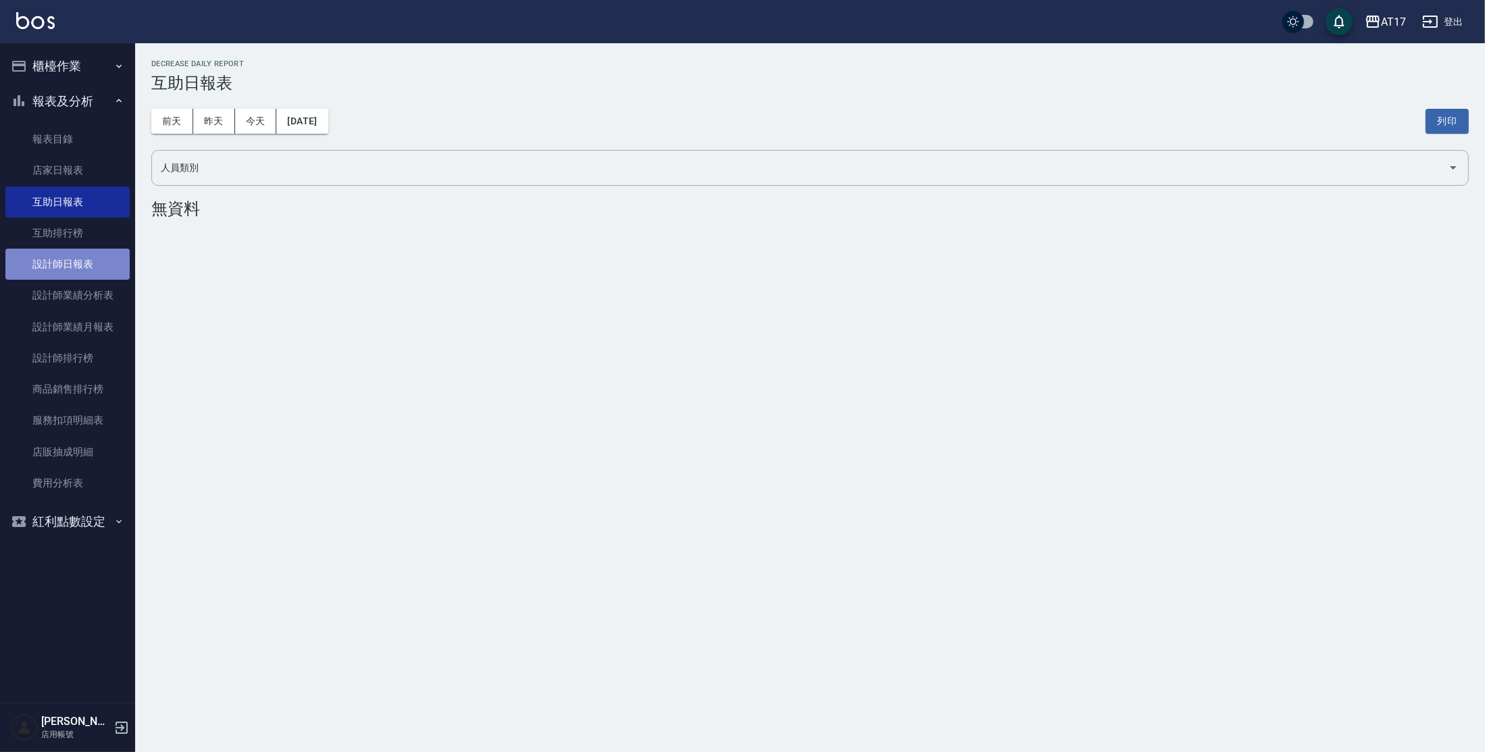
click at [83, 269] on link "設計師日報表" at bounding box center [67, 264] width 124 height 31
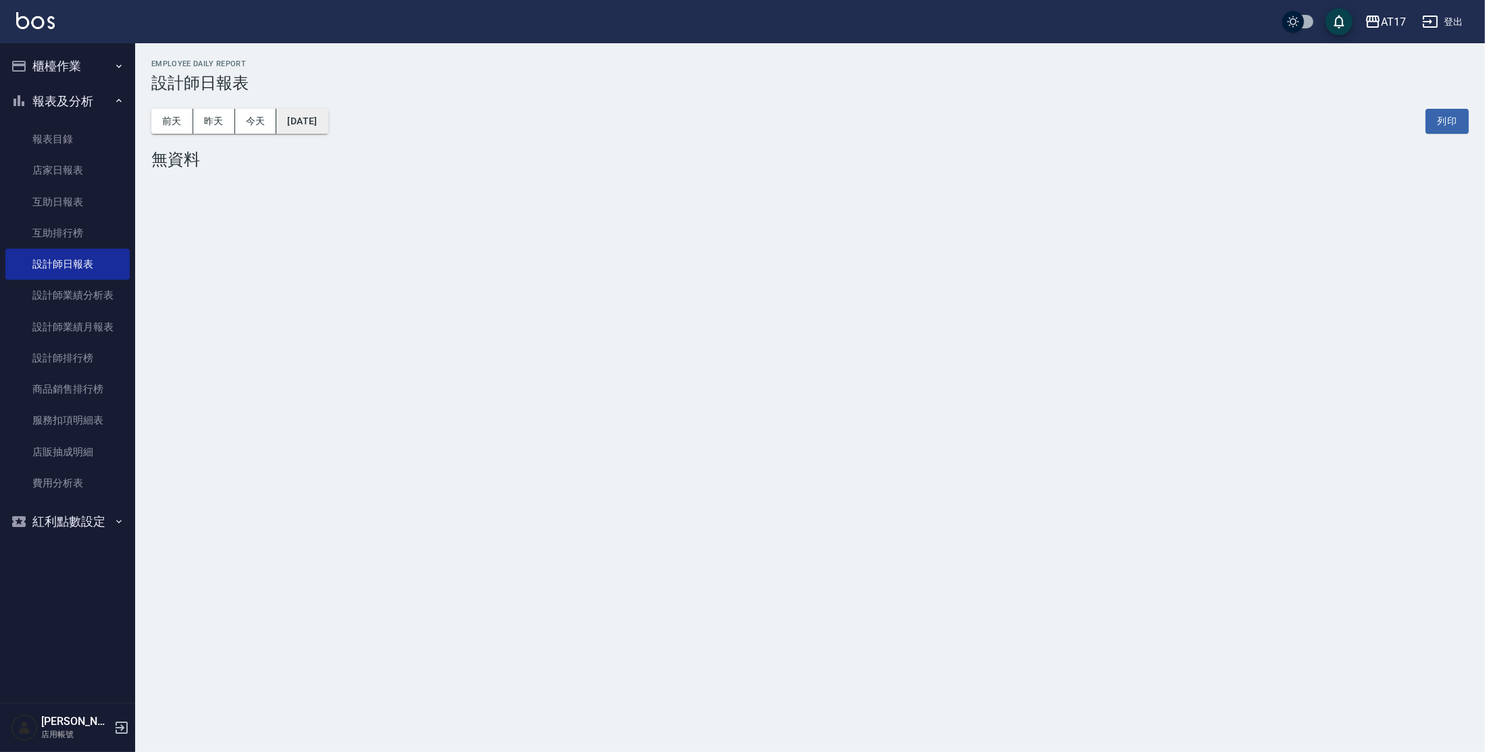
click at [296, 126] on button "[DATE]" at bounding box center [301, 121] width 51 height 25
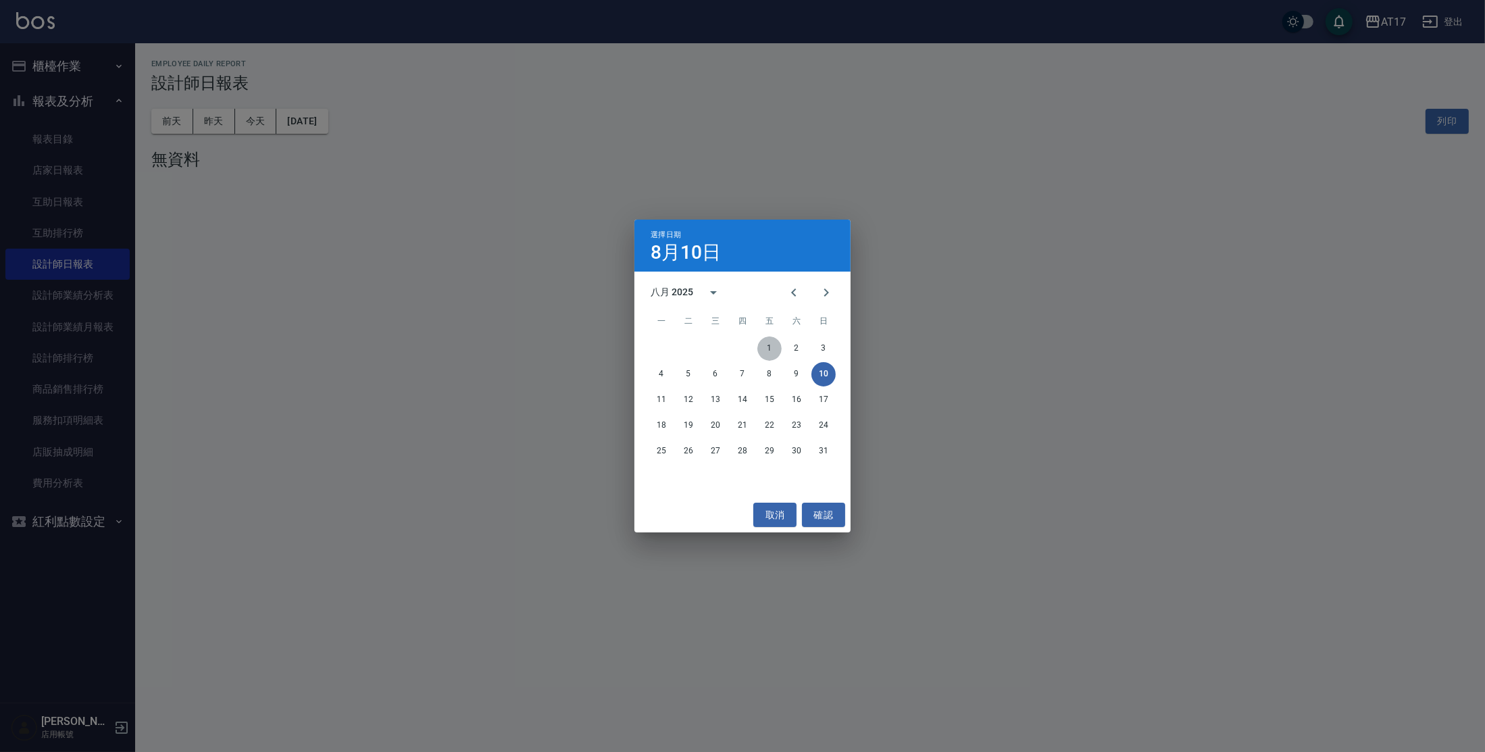
click at [772, 345] on button "1" at bounding box center [769, 348] width 24 height 24
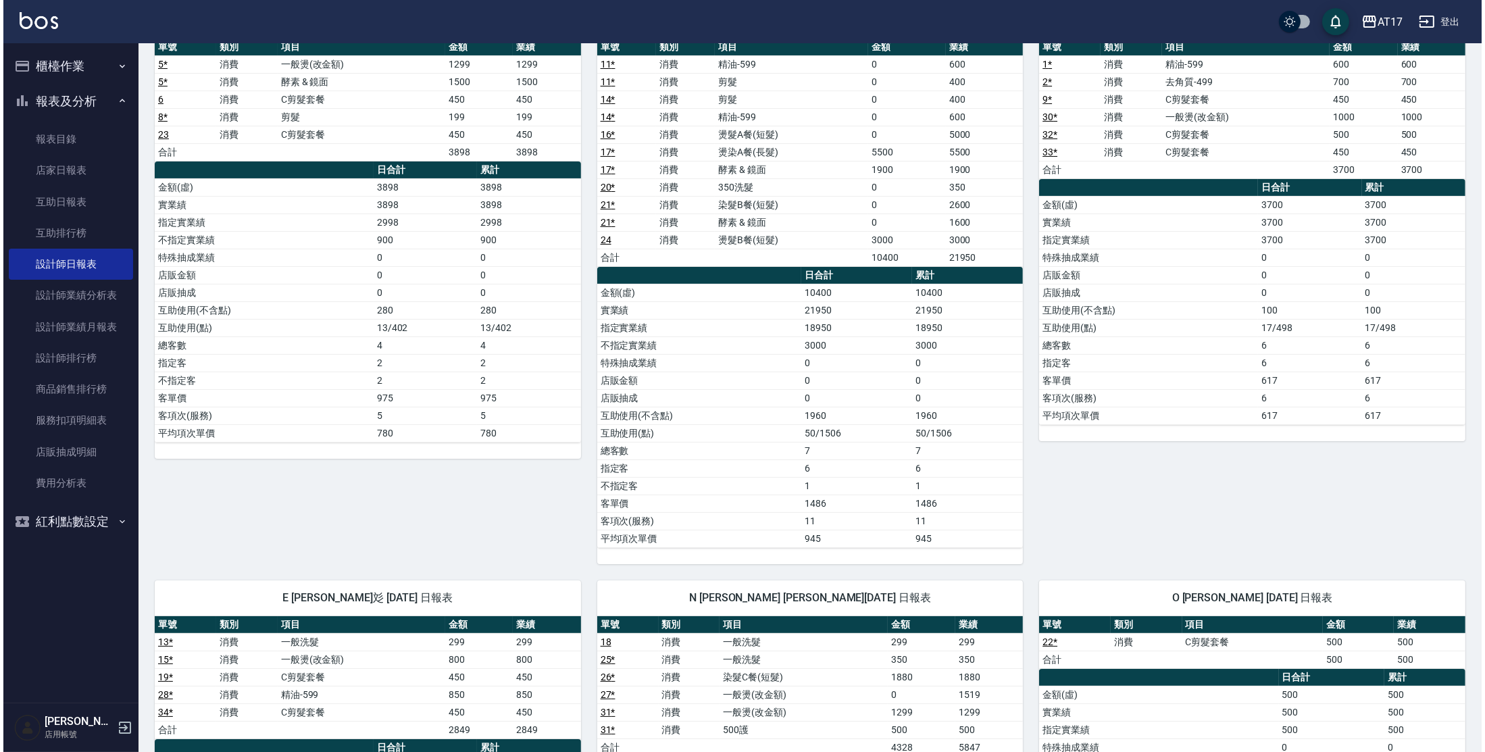
scroll to position [61, 0]
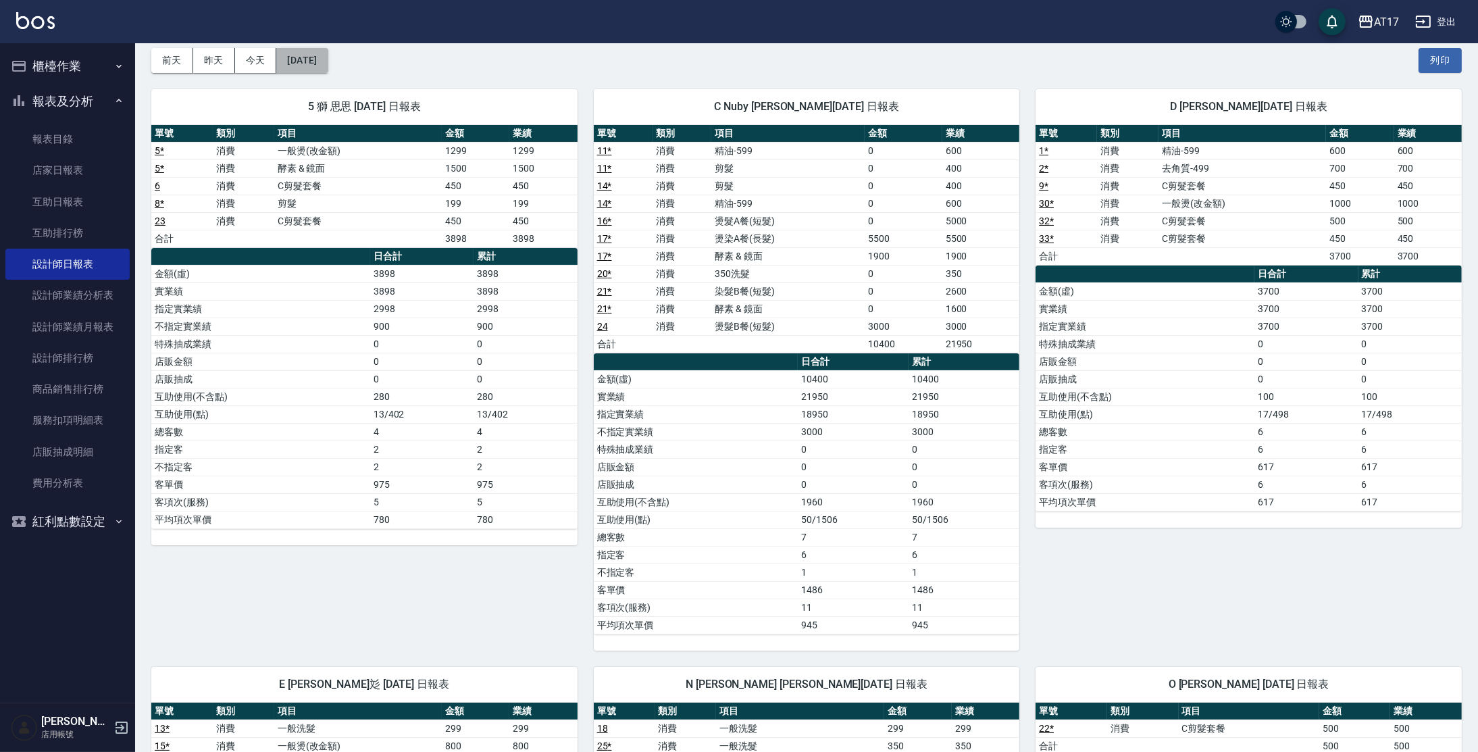
click at [328, 64] on button "[DATE]" at bounding box center [301, 60] width 51 height 25
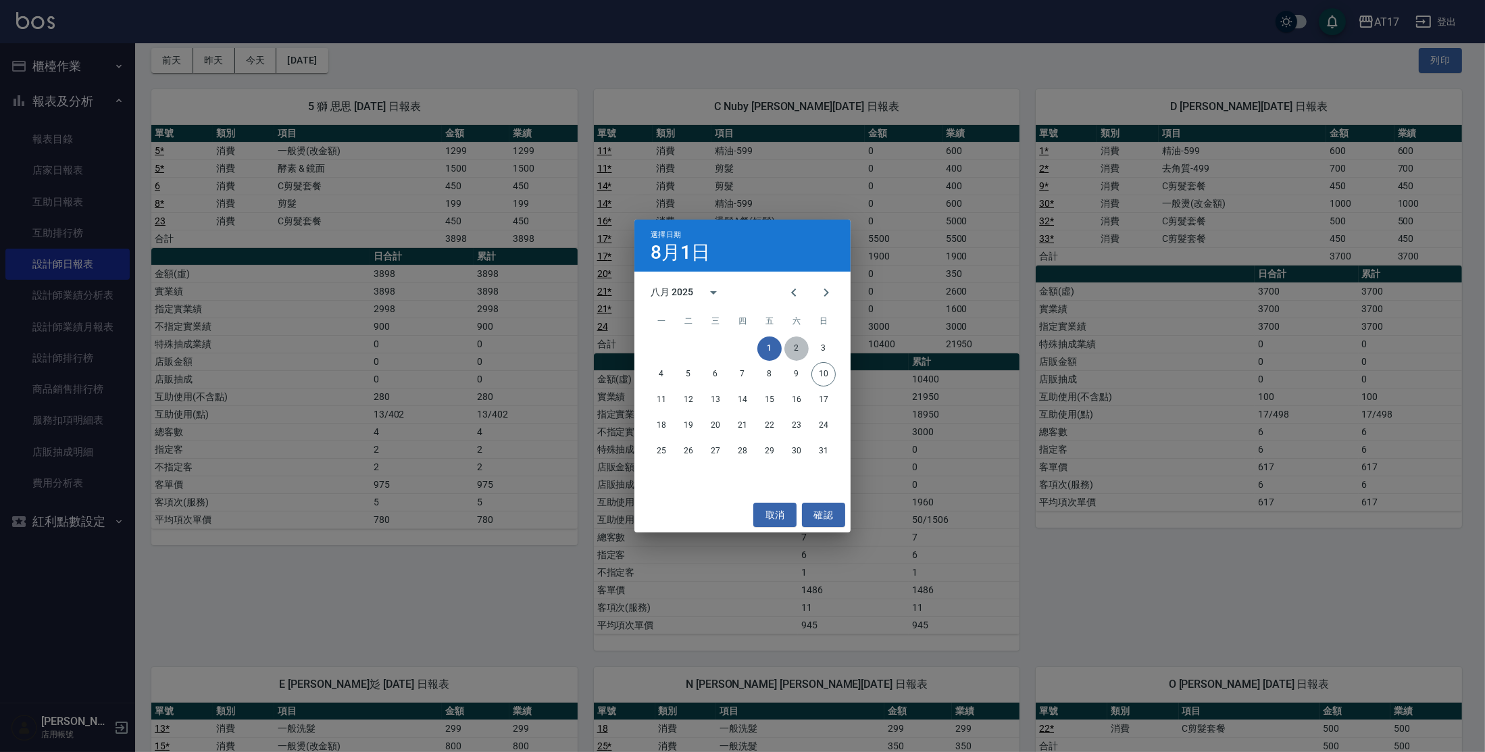
click at [803, 347] on button "2" at bounding box center [796, 348] width 24 height 24
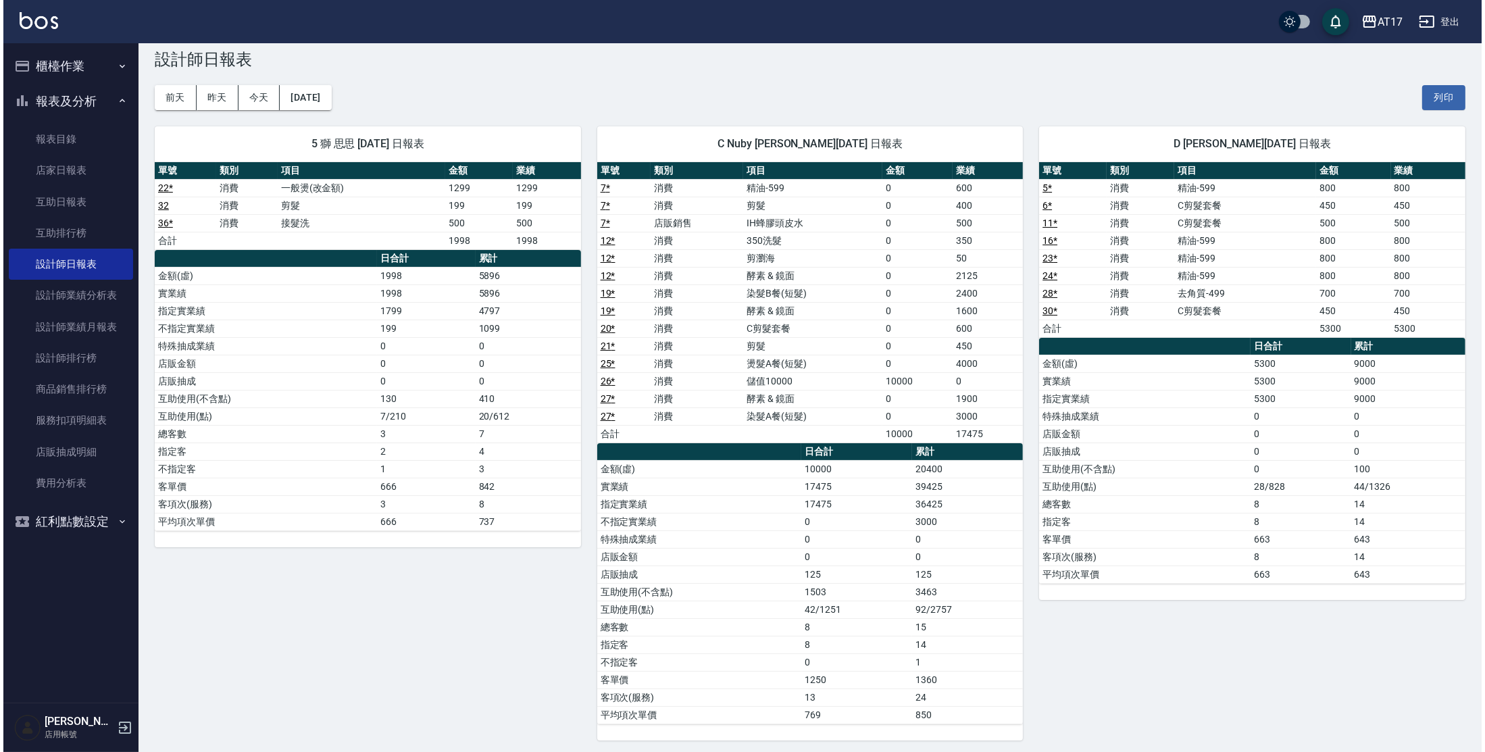
scroll to position [36, 0]
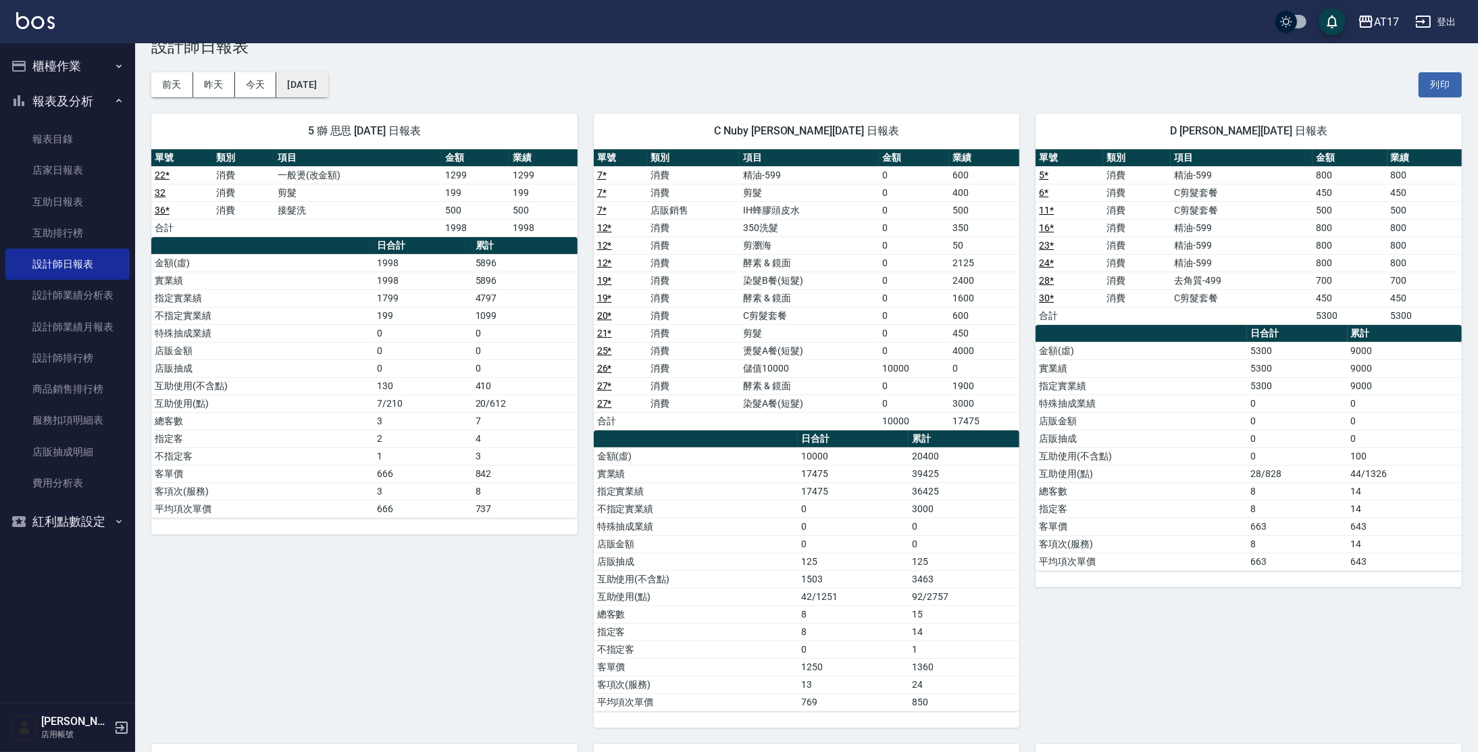
click at [318, 84] on button "[DATE]" at bounding box center [301, 84] width 51 height 25
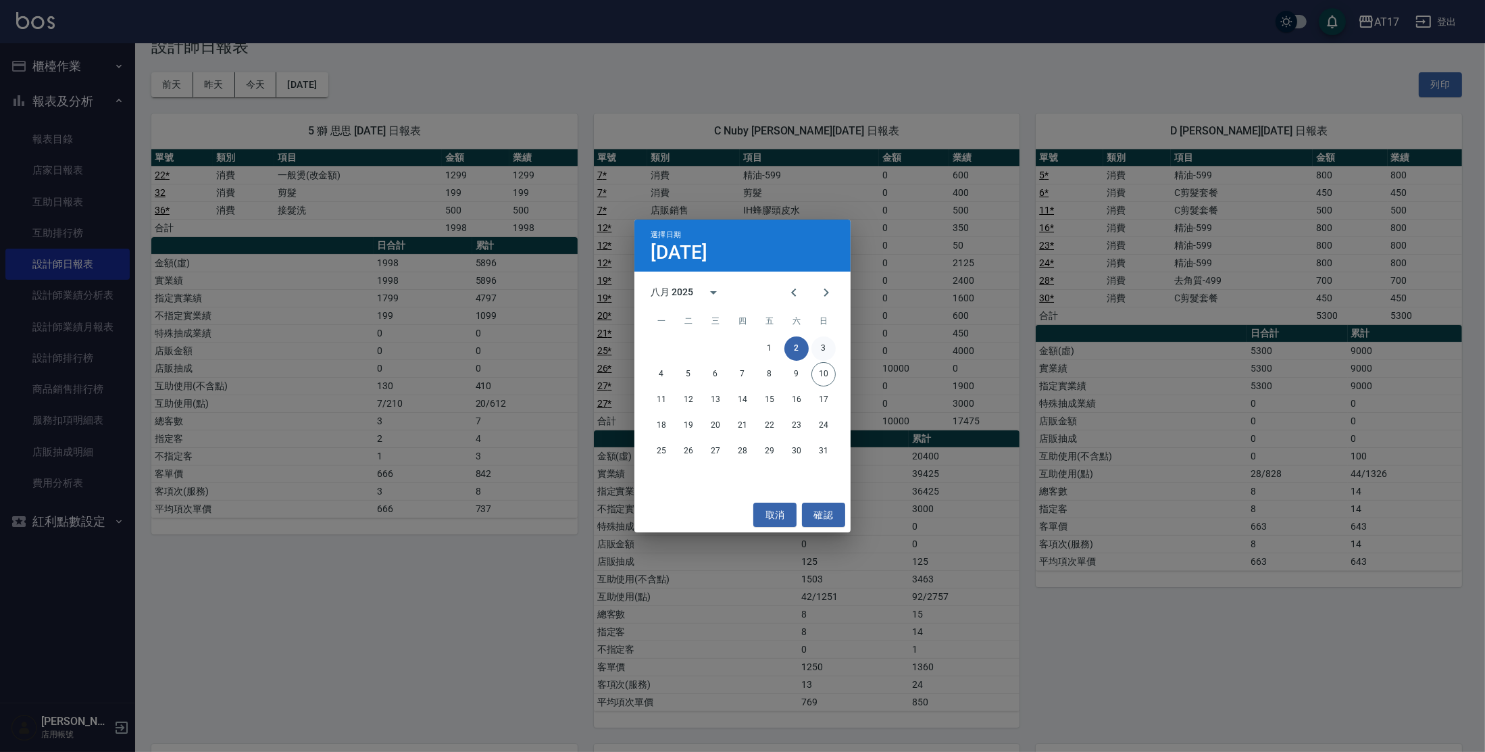
click at [826, 341] on button "3" at bounding box center [823, 348] width 24 height 24
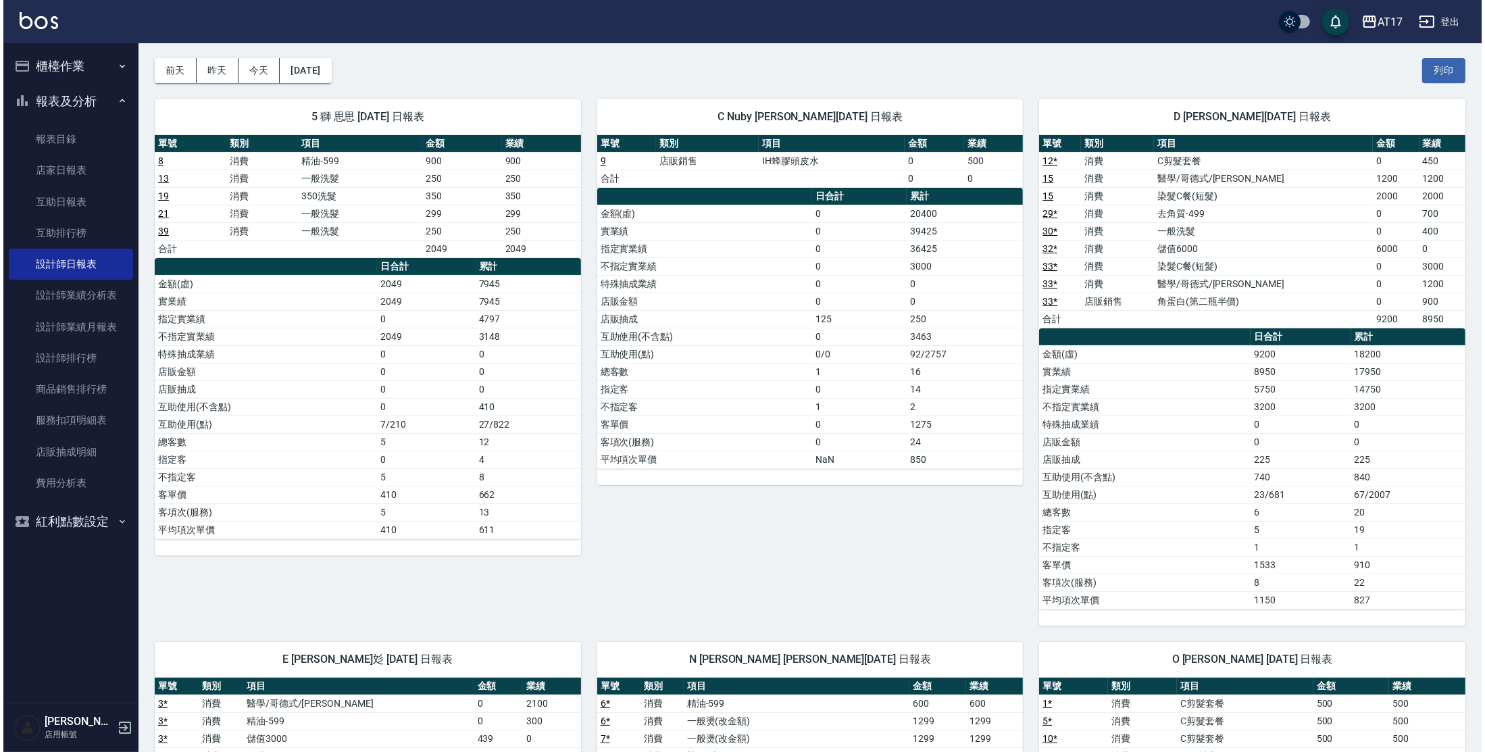
scroll to position [20, 0]
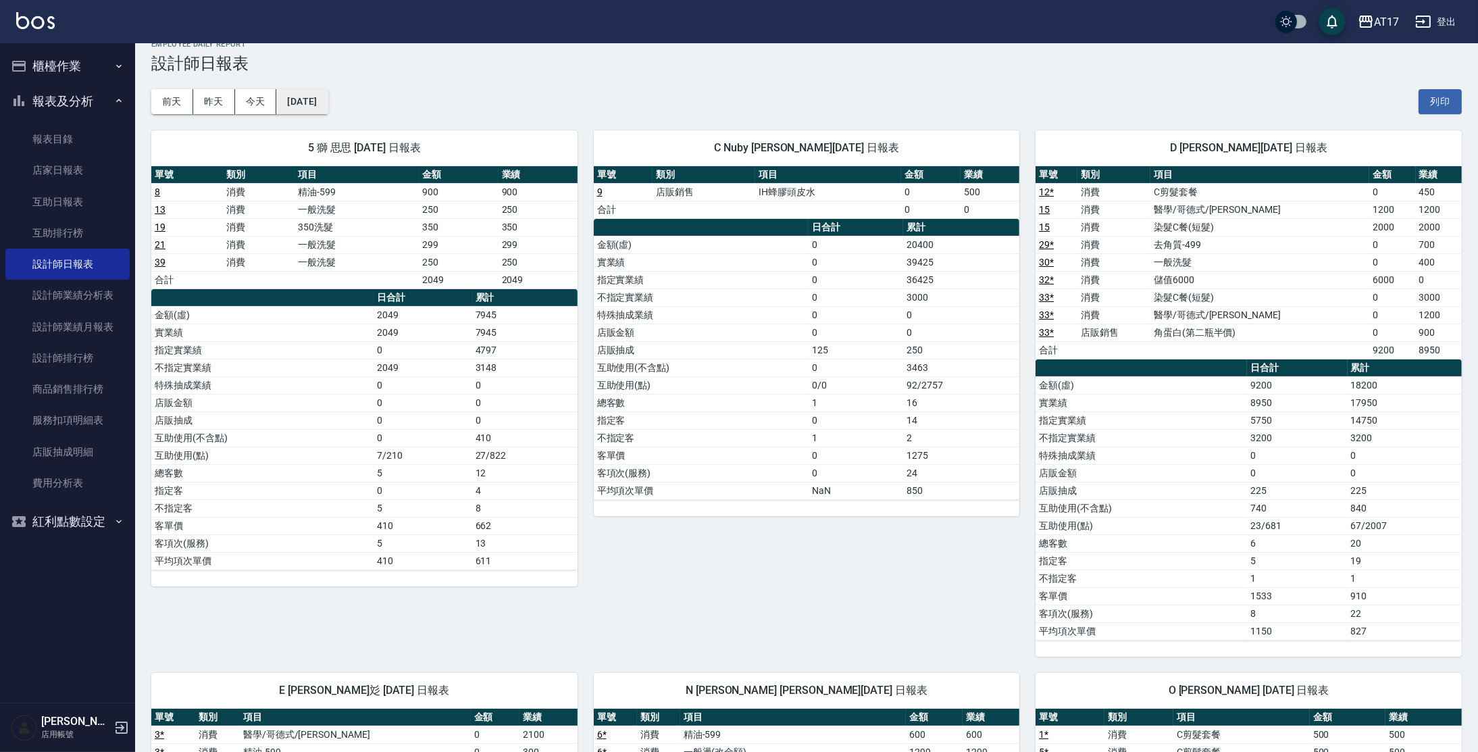
click at [328, 105] on button "[DATE]" at bounding box center [301, 101] width 51 height 25
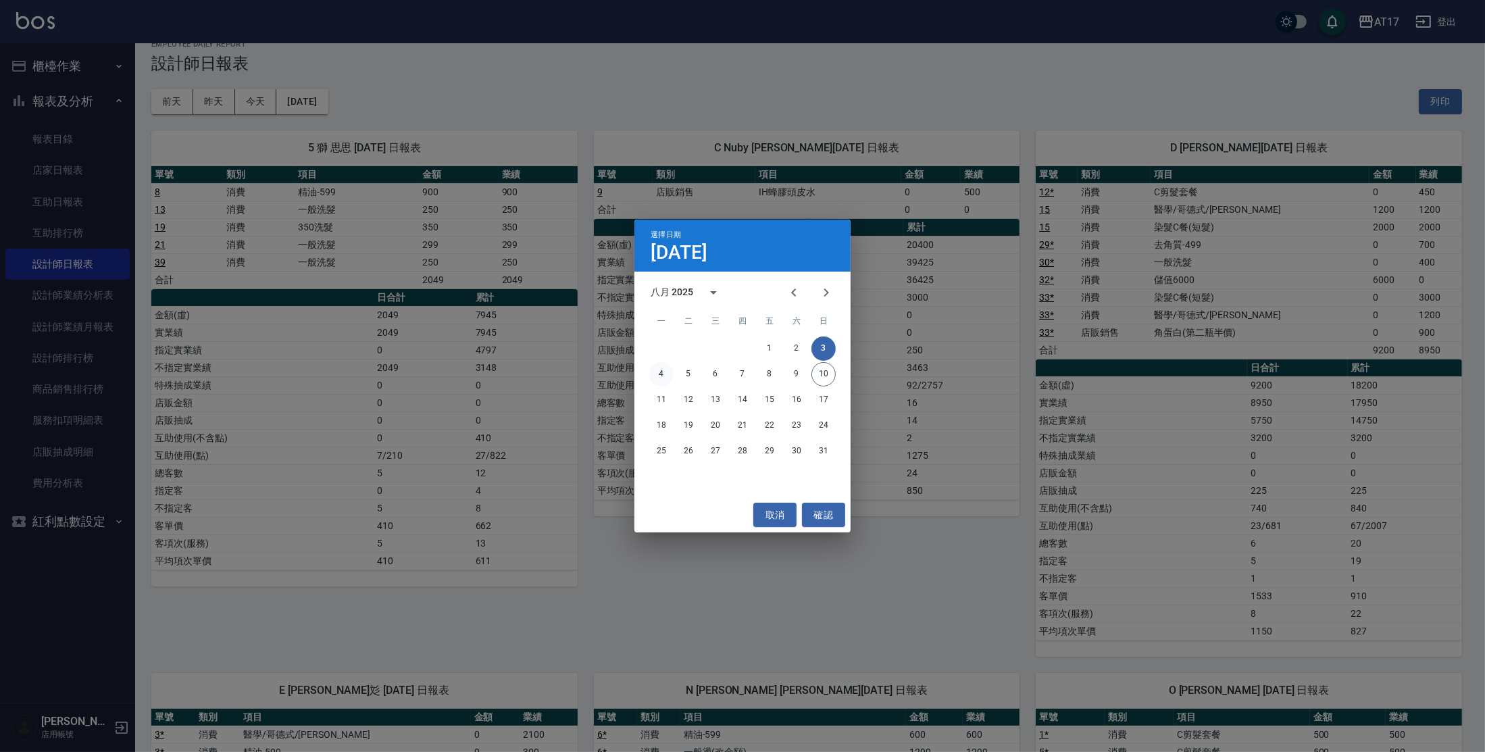
click at [659, 380] on button "4" at bounding box center [661, 374] width 24 height 24
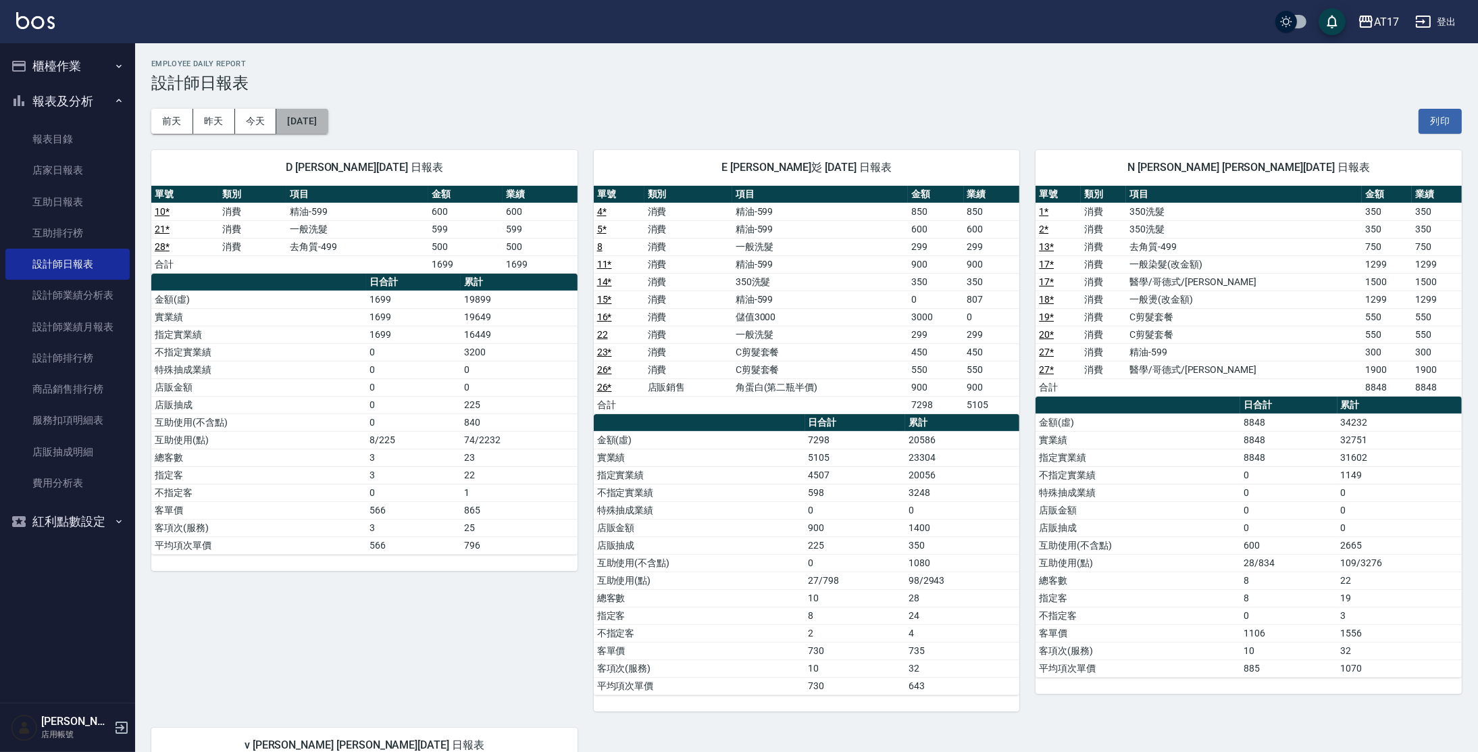
click at [317, 118] on button "[DATE]" at bounding box center [301, 121] width 51 height 25
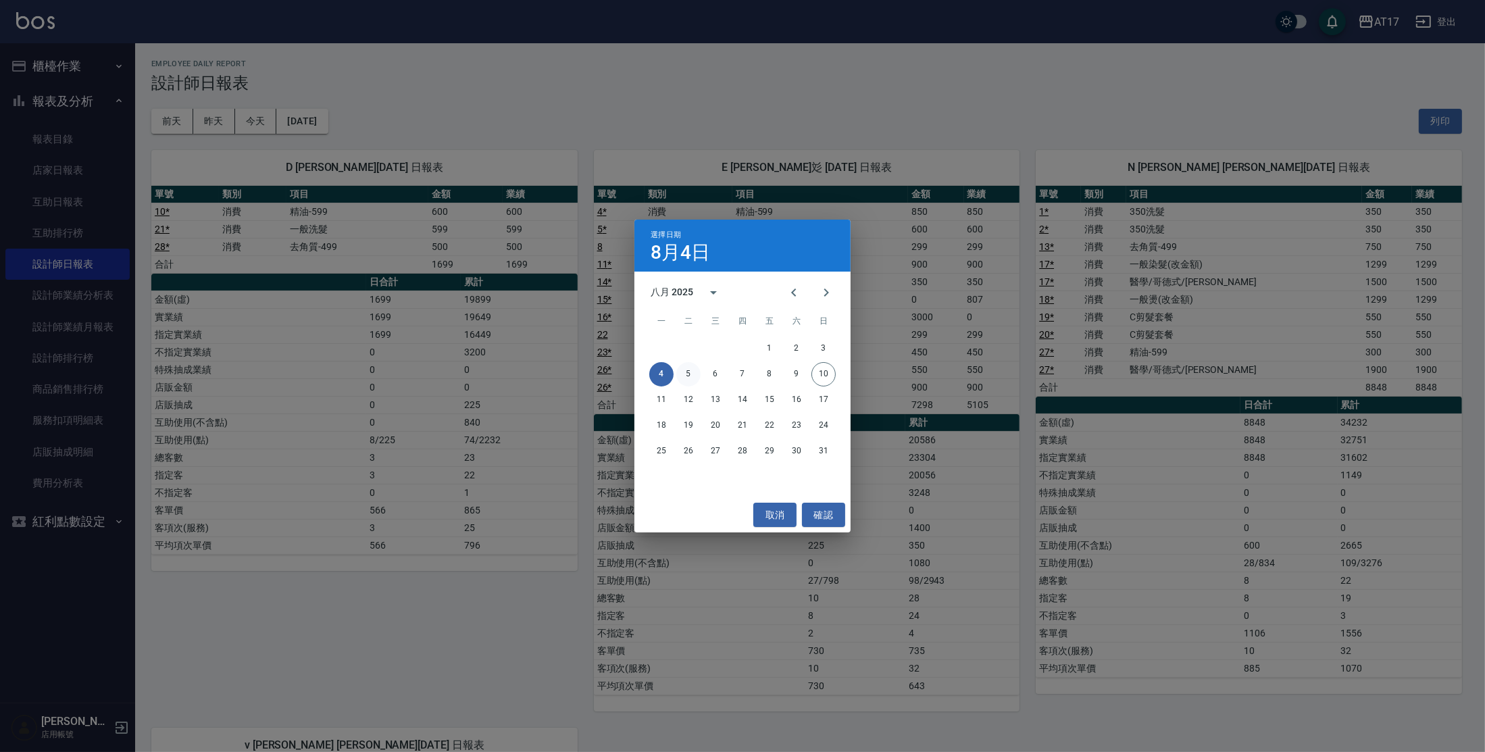
click at [692, 376] on button "5" at bounding box center [688, 374] width 24 height 24
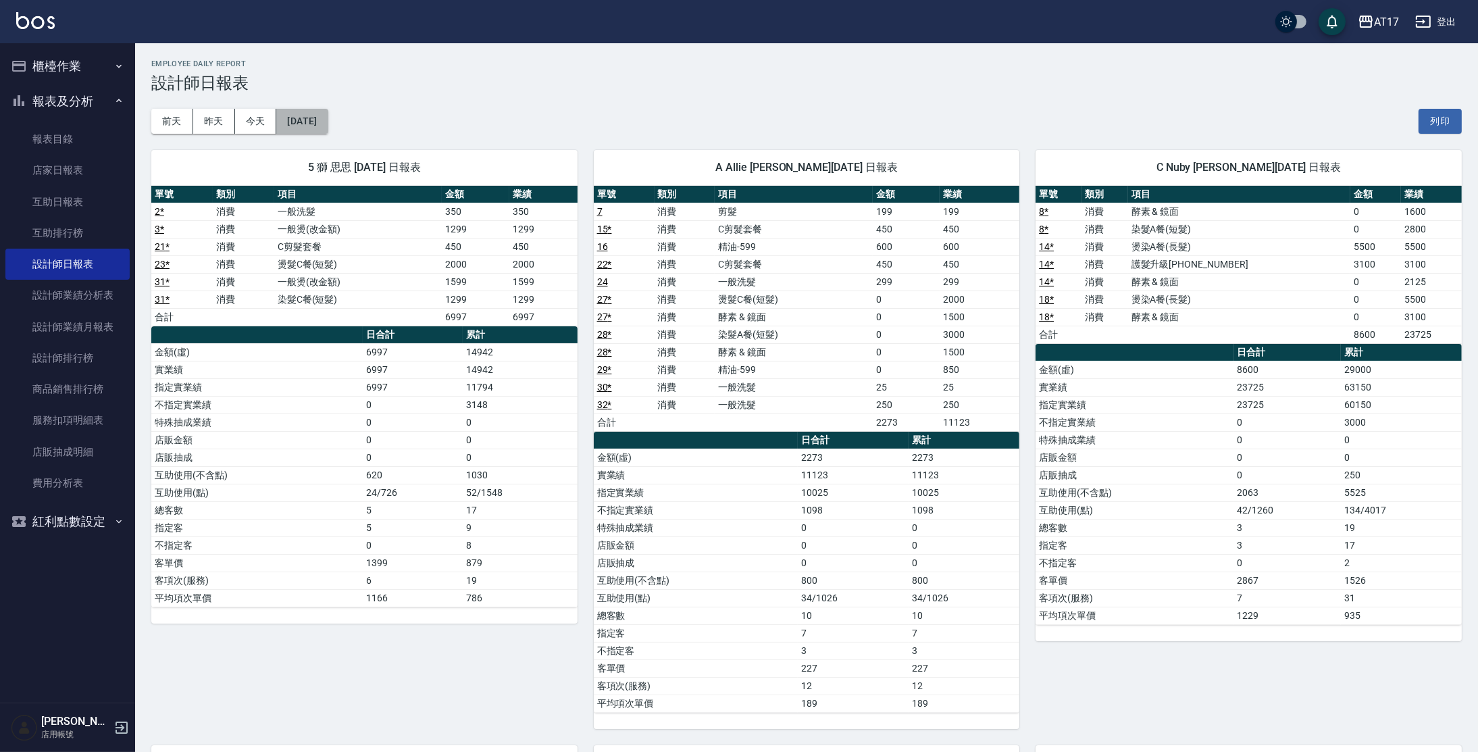
click at [328, 121] on button "[DATE]" at bounding box center [301, 121] width 51 height 25
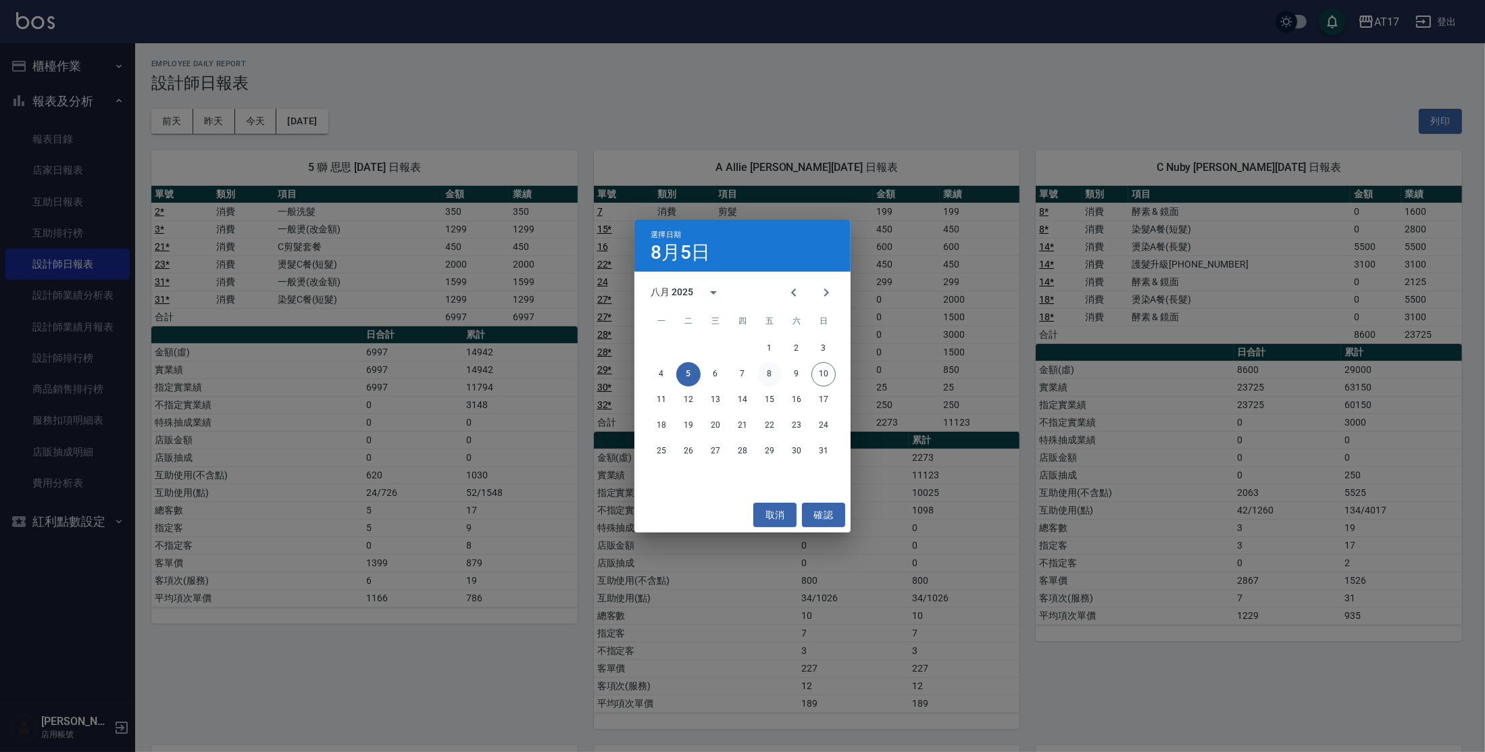
click at [765, 373] on button "8" at bounding box center [769, 374] width 24 height 24
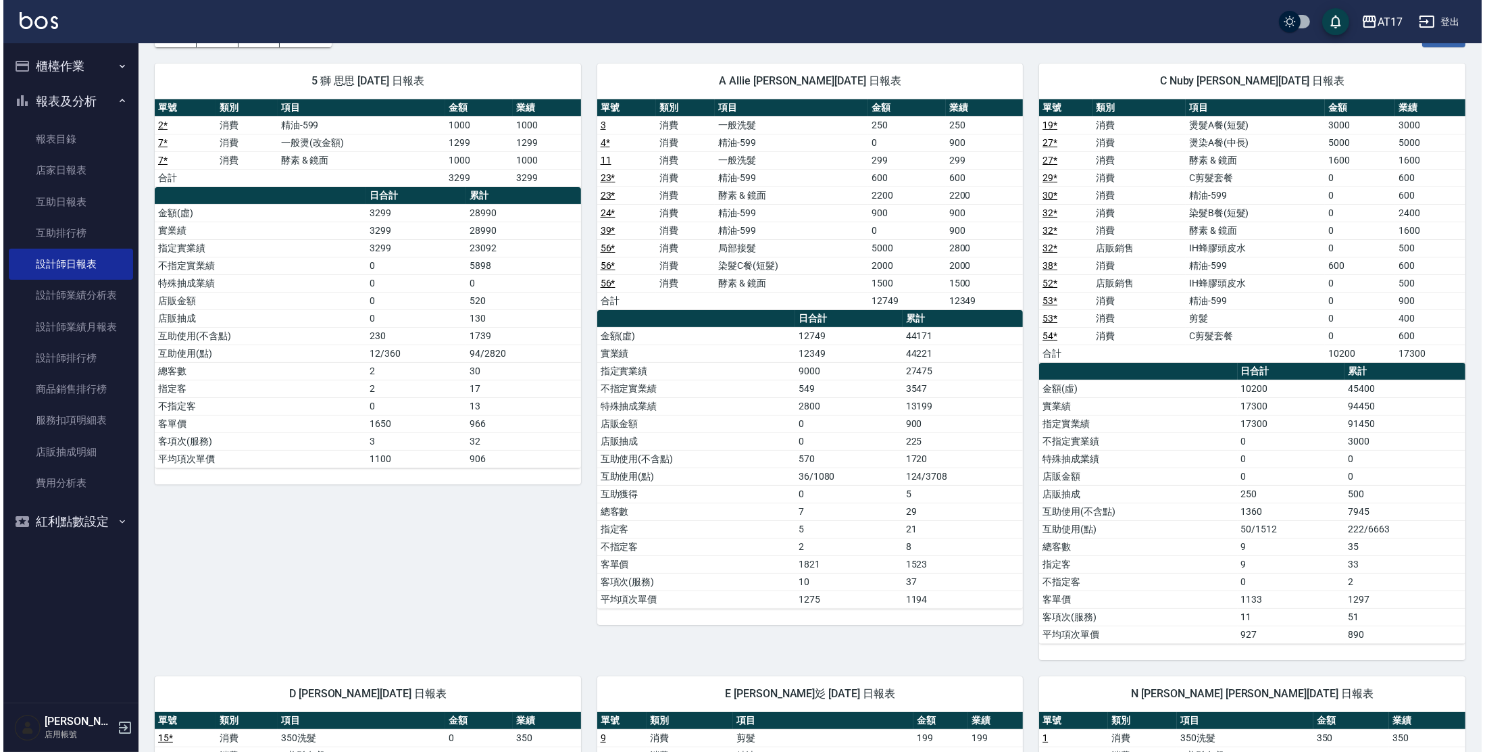
scroll to position [84, 0]
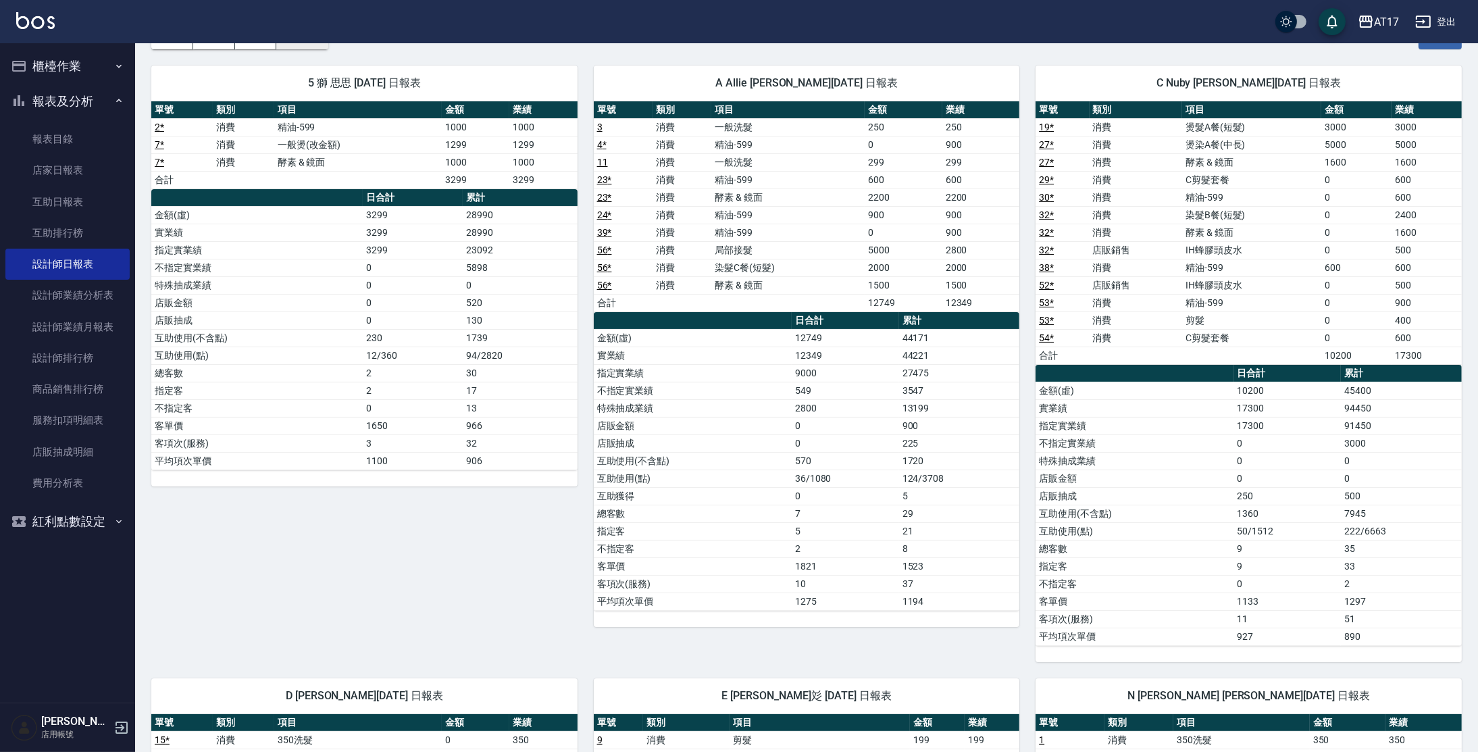
click at [307, 41] on div "AT17 登出" at bounding box center [739, 21] width 1478 height 43
click at [309, 45] on button "[DATE]" at bounding box center [301, 36] width 51 height 25
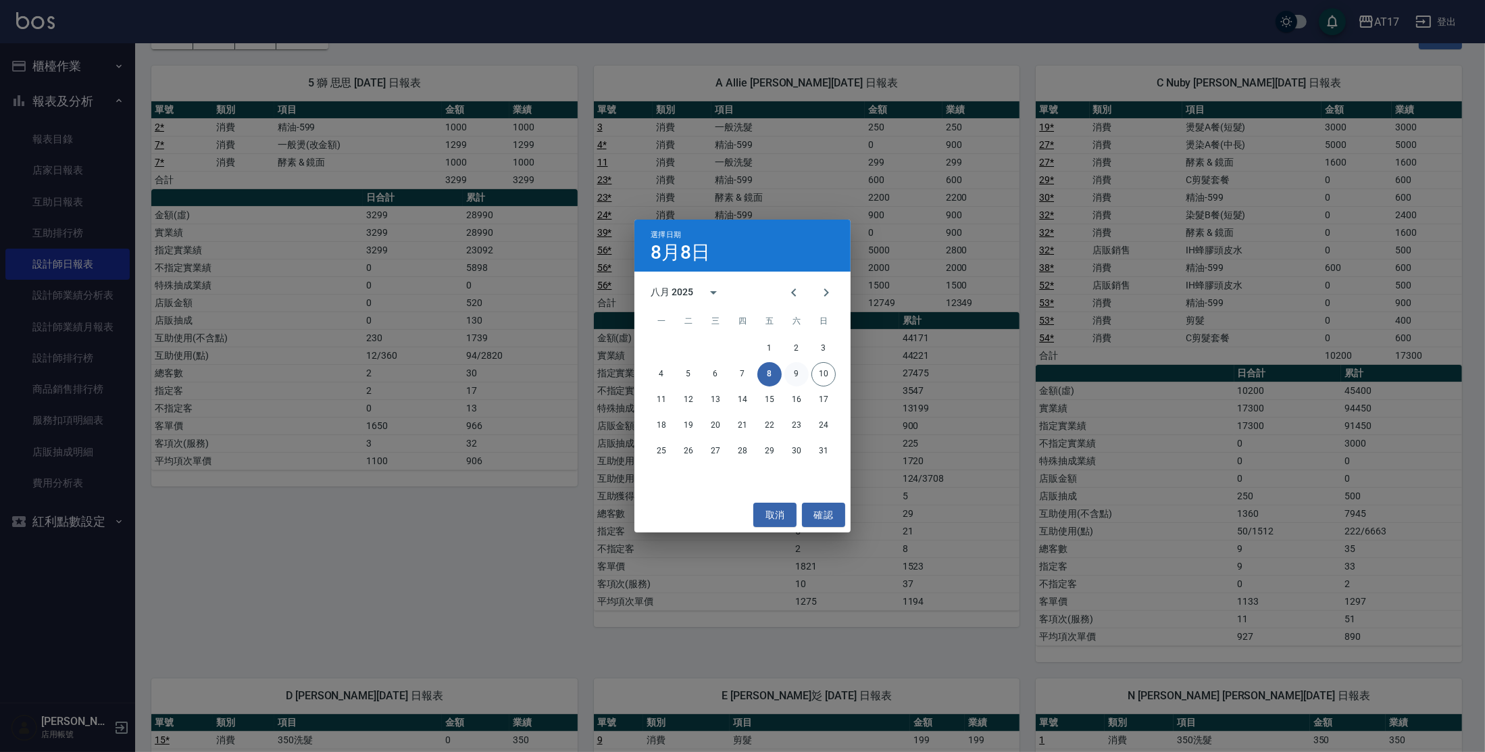
click at [800, 372] on button "9" at bounding box center [796, 374] width 24 height 24
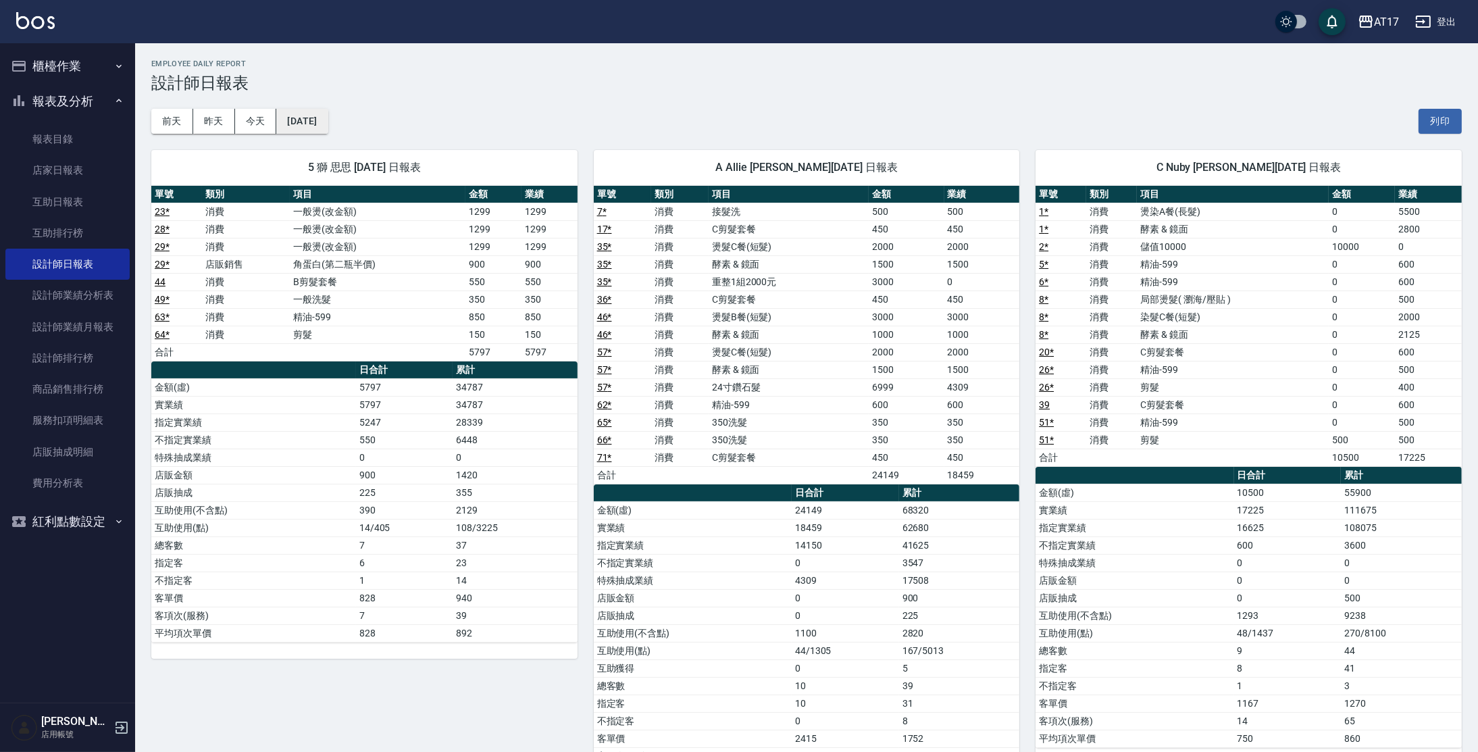
click at [313, 131] on button "[DATE]" at bounding box center [301, 121] width 51 height 25
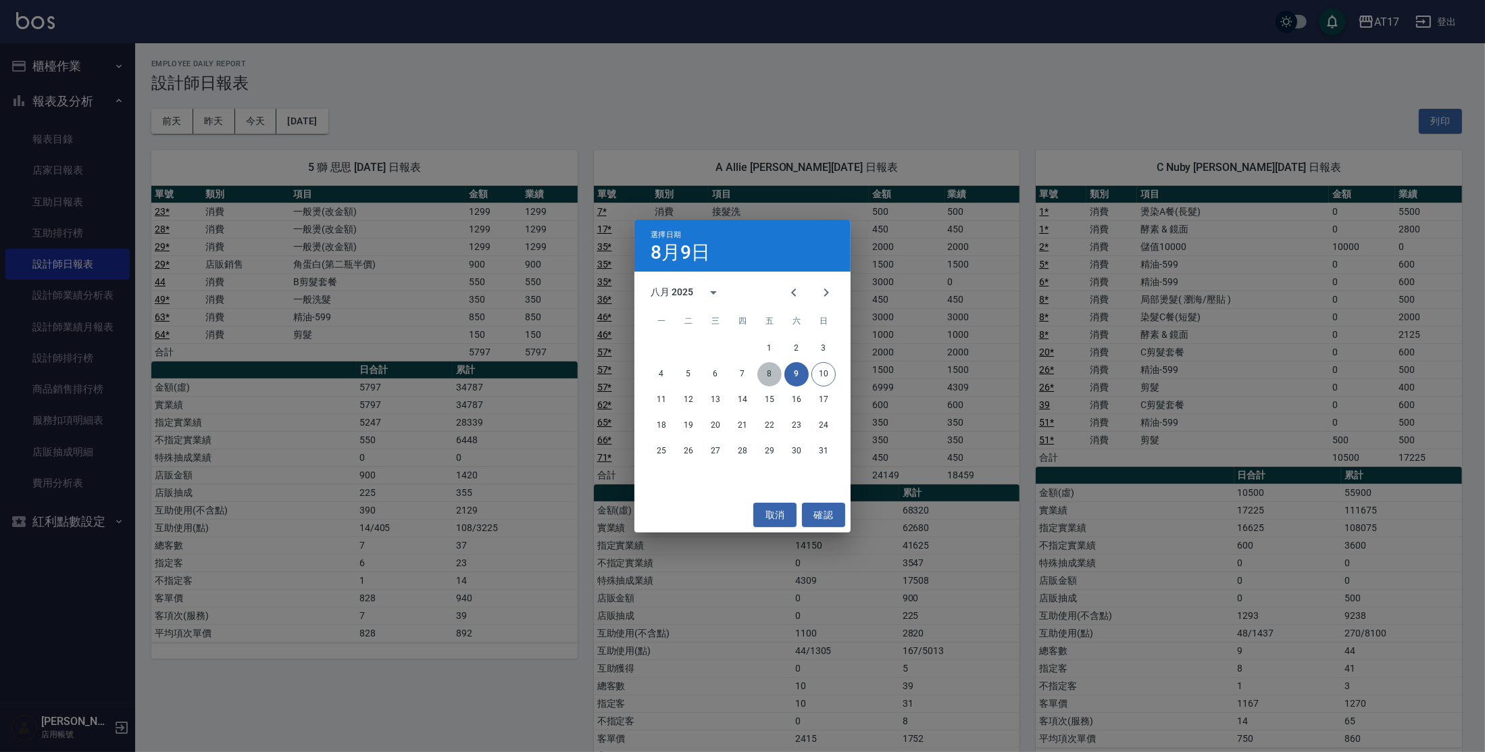
click at [768, 375] on button "8" at bounding box center [769, 374] width 24 height 24
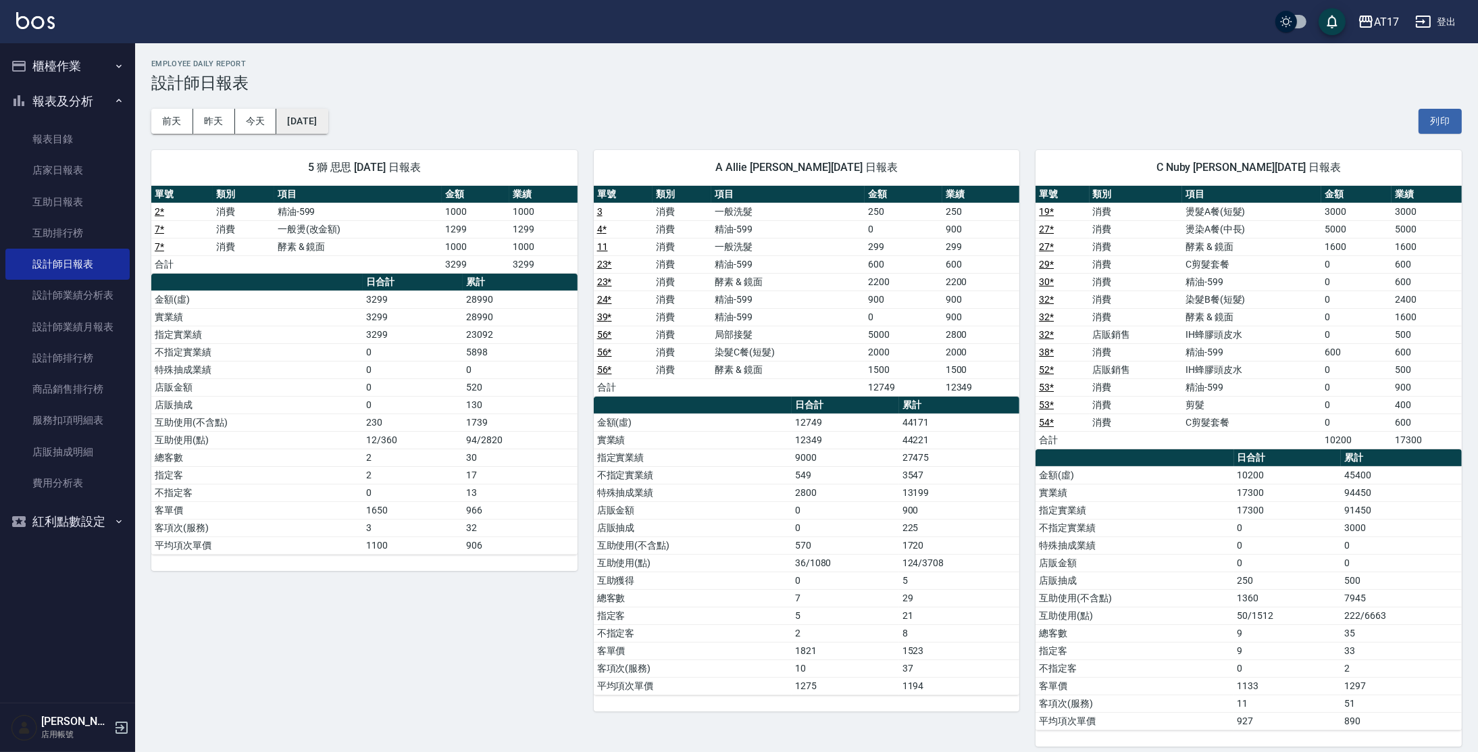
click at [328, 125] on button "[DATE]" at bounding box center [301, 121] width 51 height 25
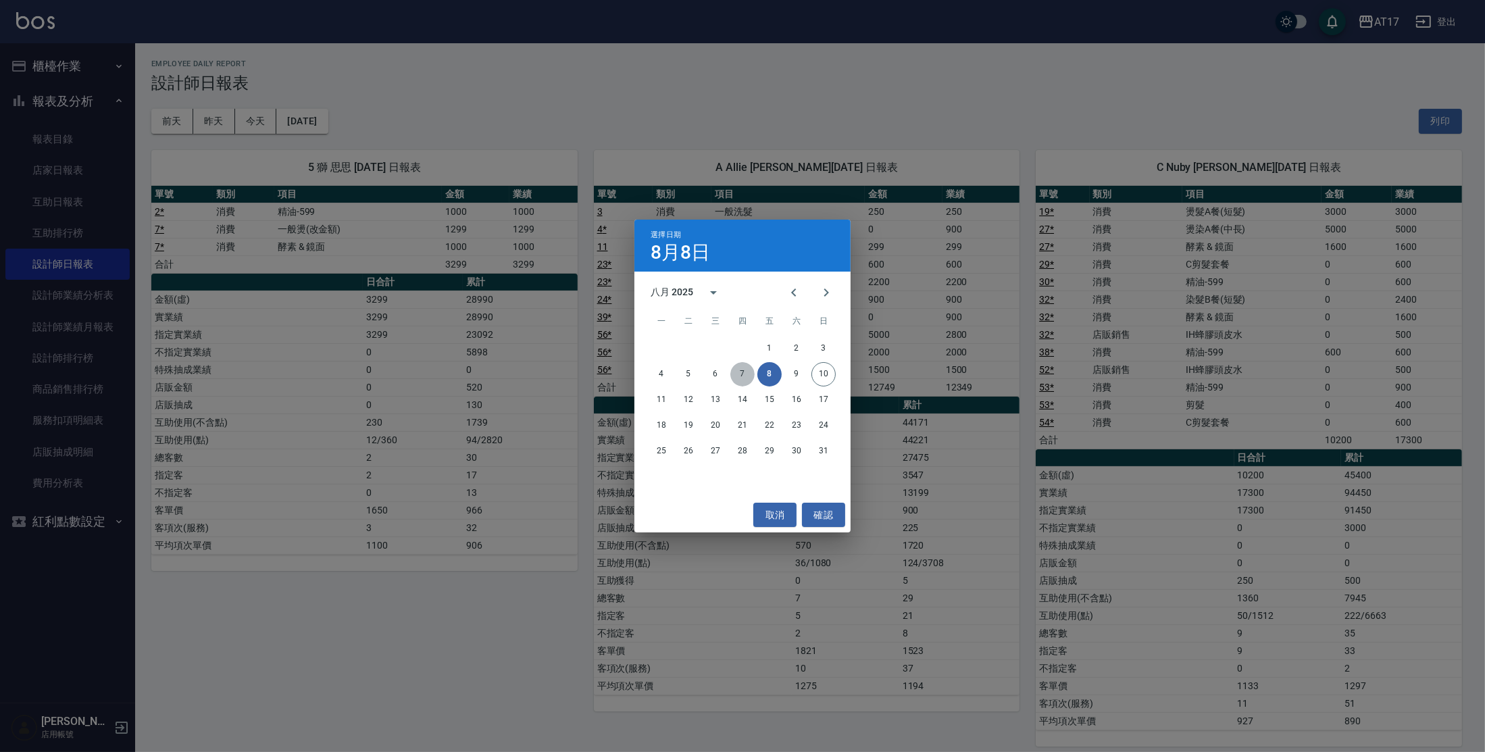
click at [737, 370] on button "7" at bounding box center [742, 374] width 24 height 24
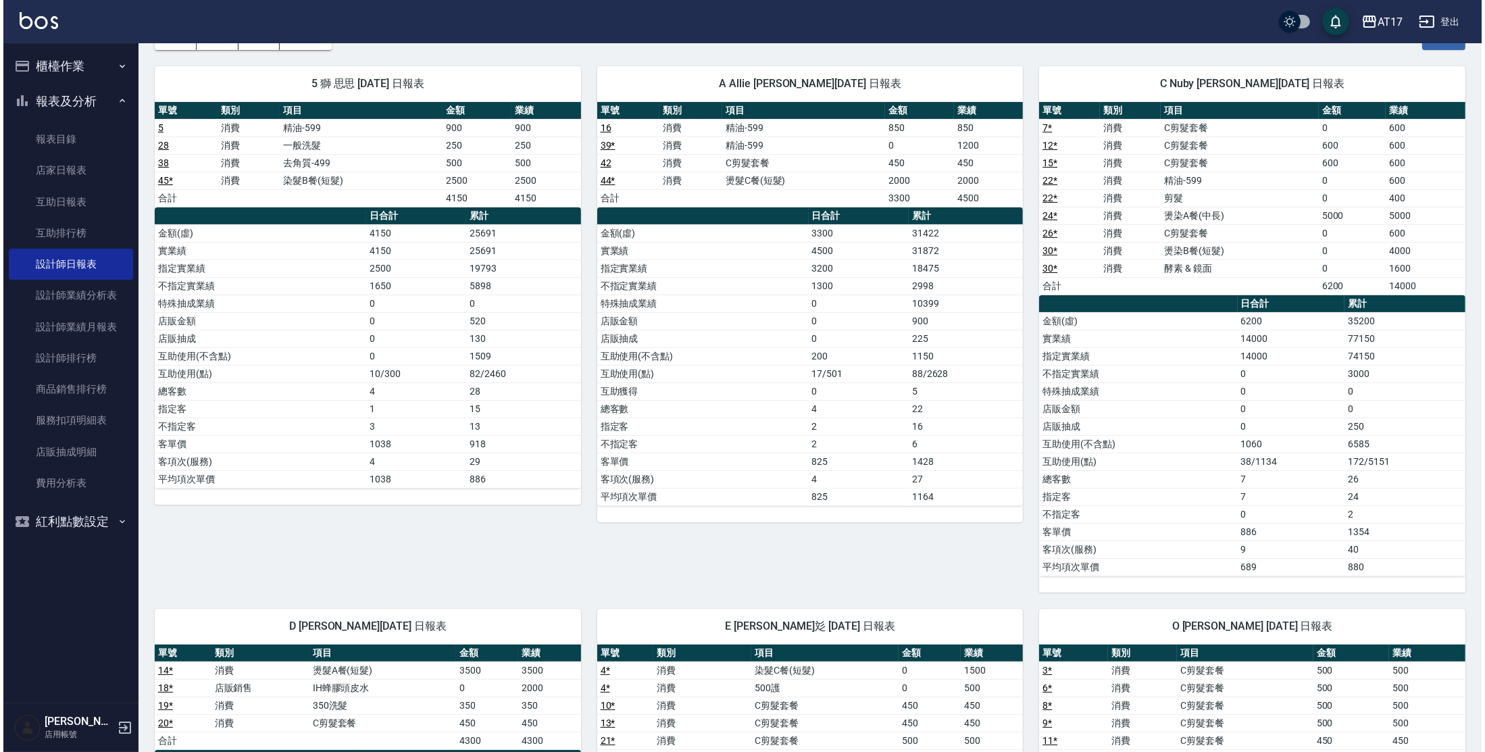
scroll to position [81, 0]
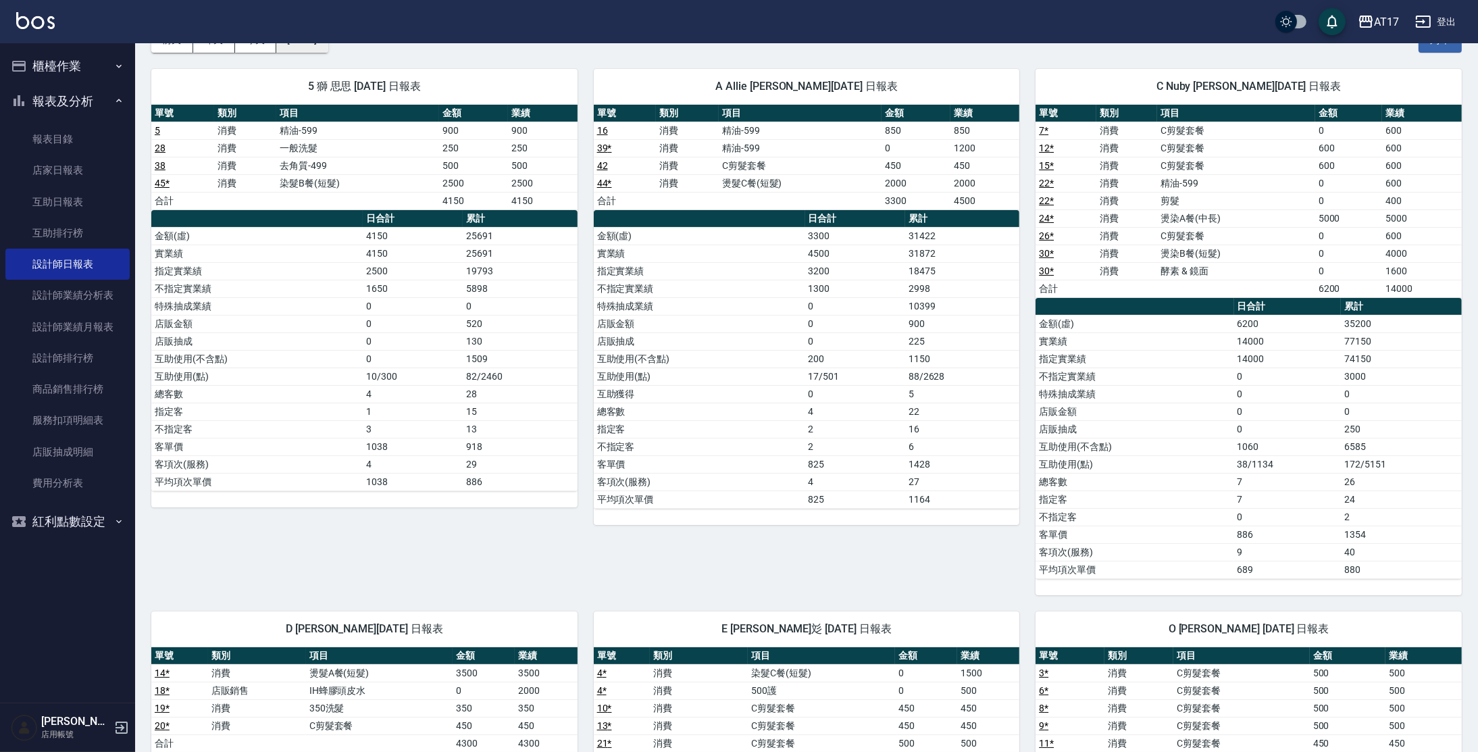
click at [313, 46] on button "[DATE]" at bounding box center [301, 40] width 51 height 25
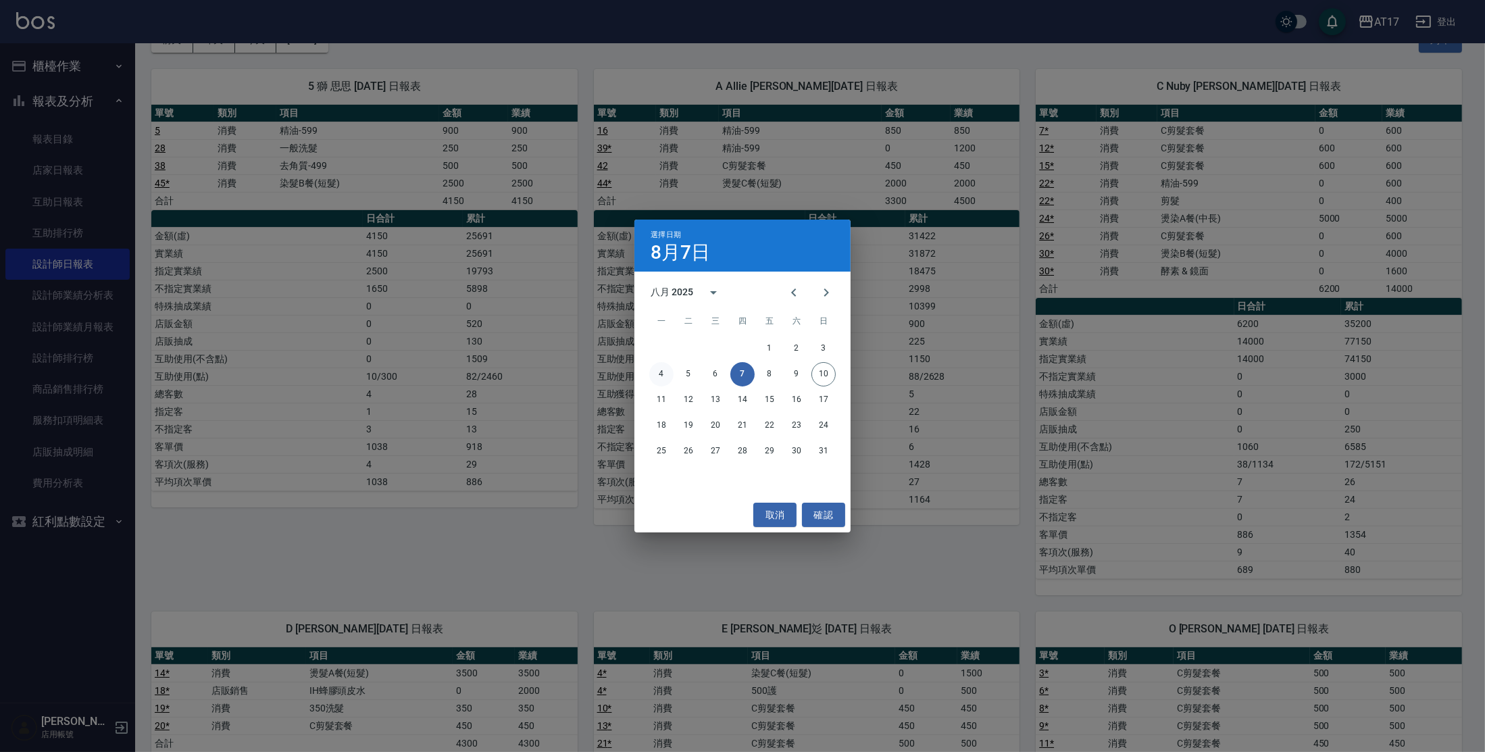
click at [661, 374] on button "4" at bounding box center [661, 374] width 24 height 24
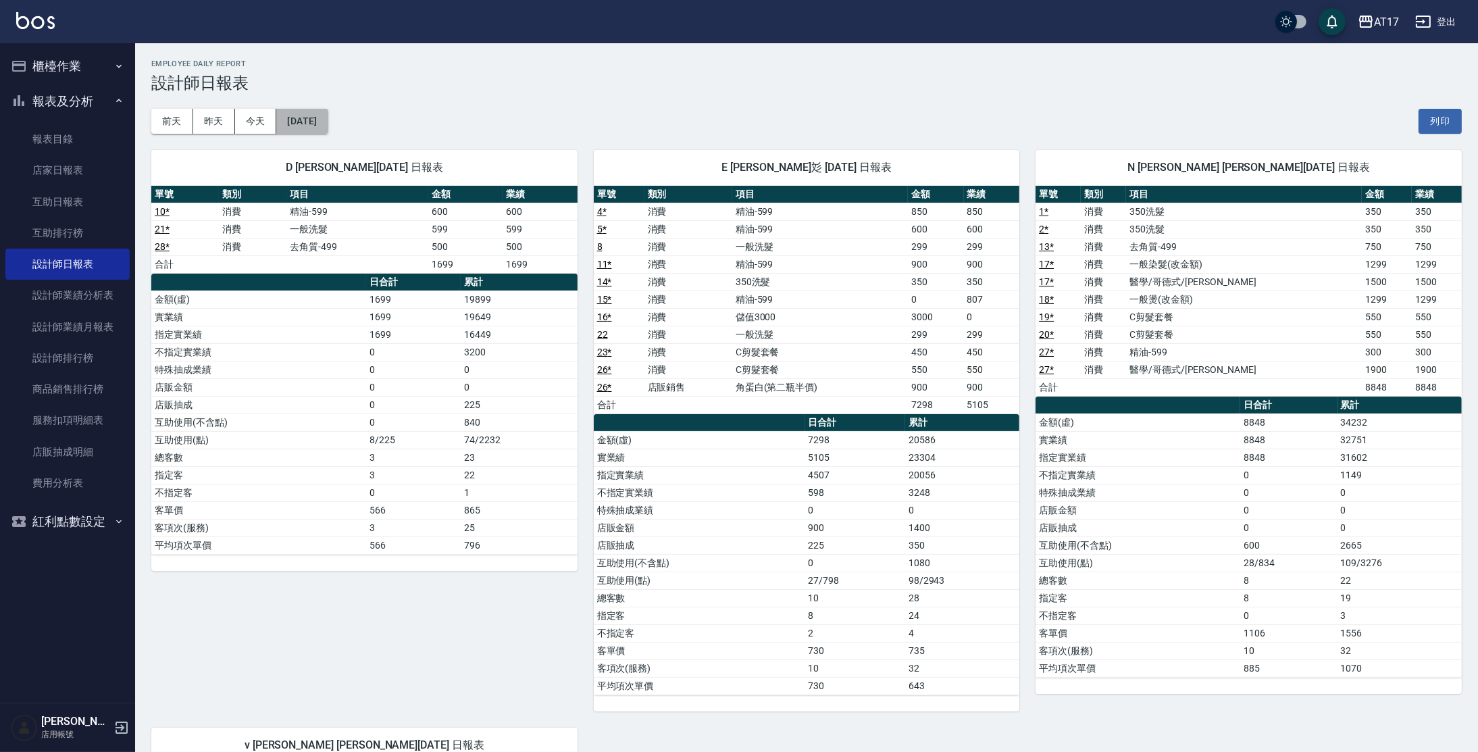
click at [318, 121] on button "[DATE]" at bounding box center [301, 121] width 51 height 25
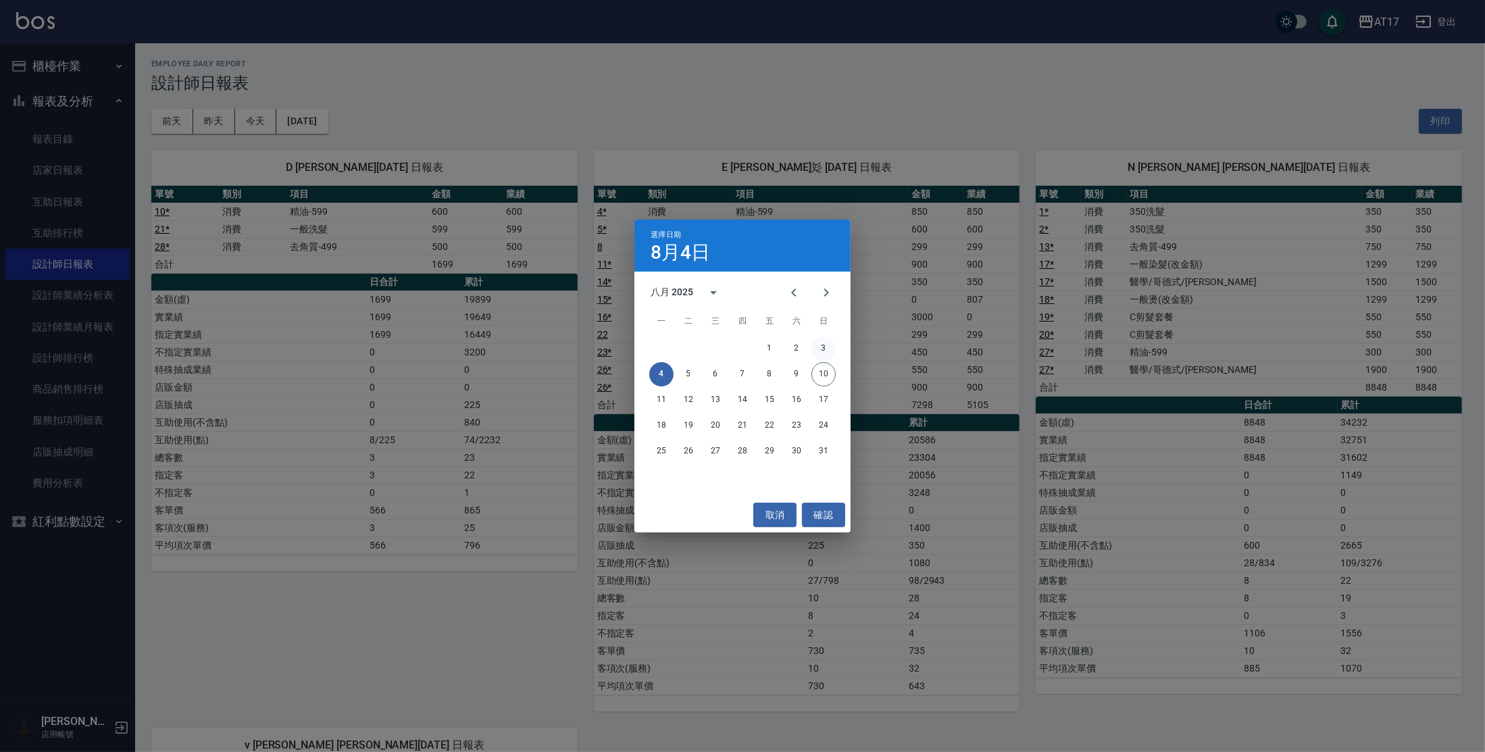
click at [823, 353] on button "3" at bounding box center [823, 348] width 24 height 24
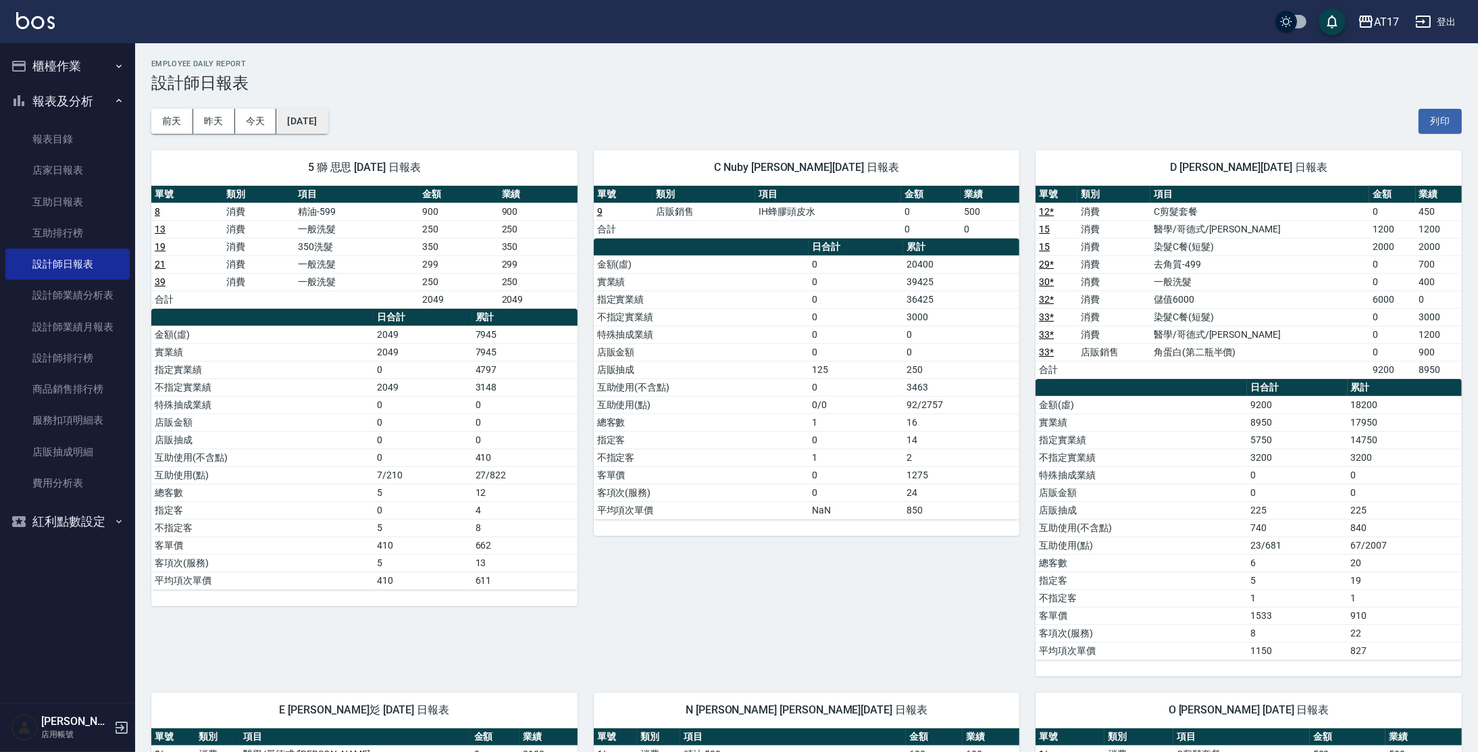
click at [328, 118] on button "[DATE]" at bounding box center [301, 121] width 51 height 25
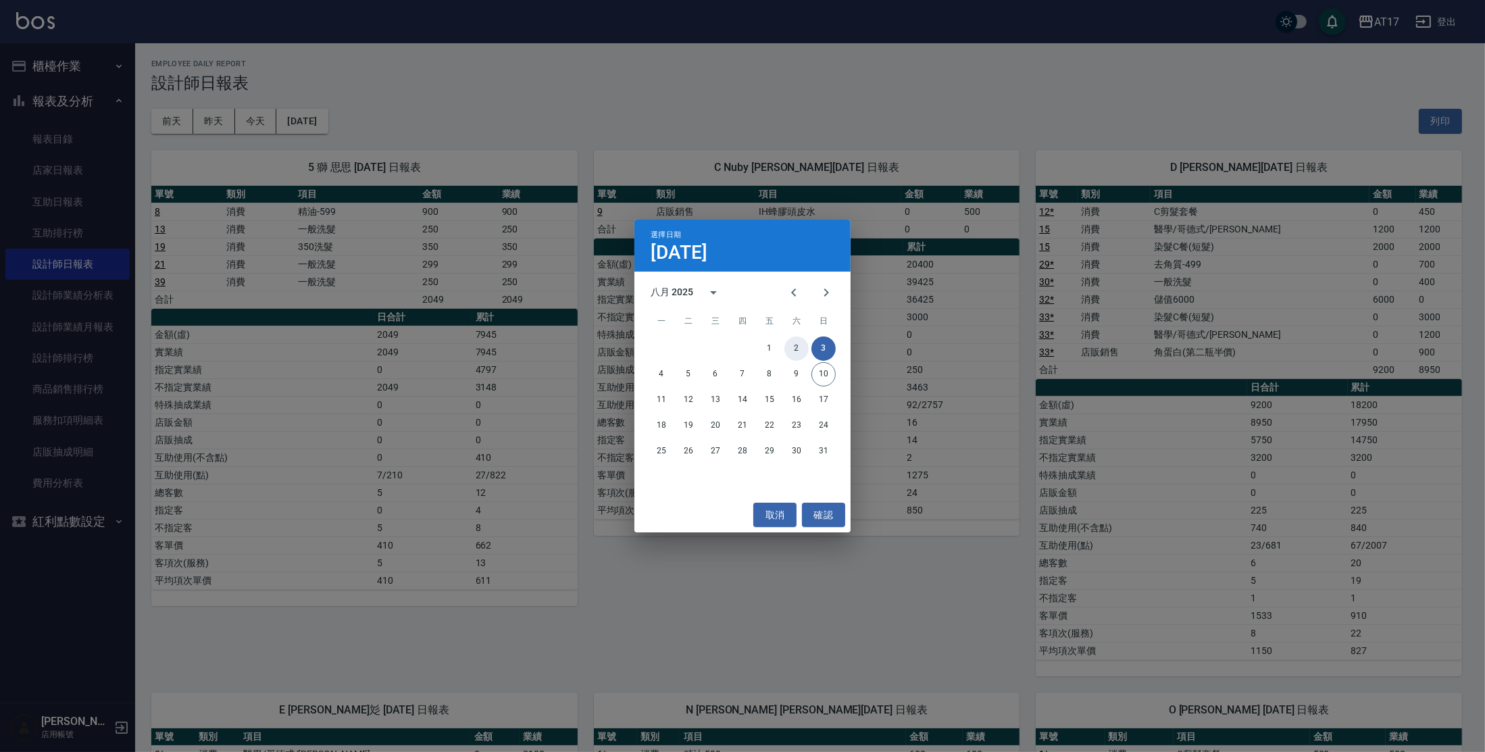
click at [788, 345] on button "2" at bounding box center [796, 348] width 24 height 24
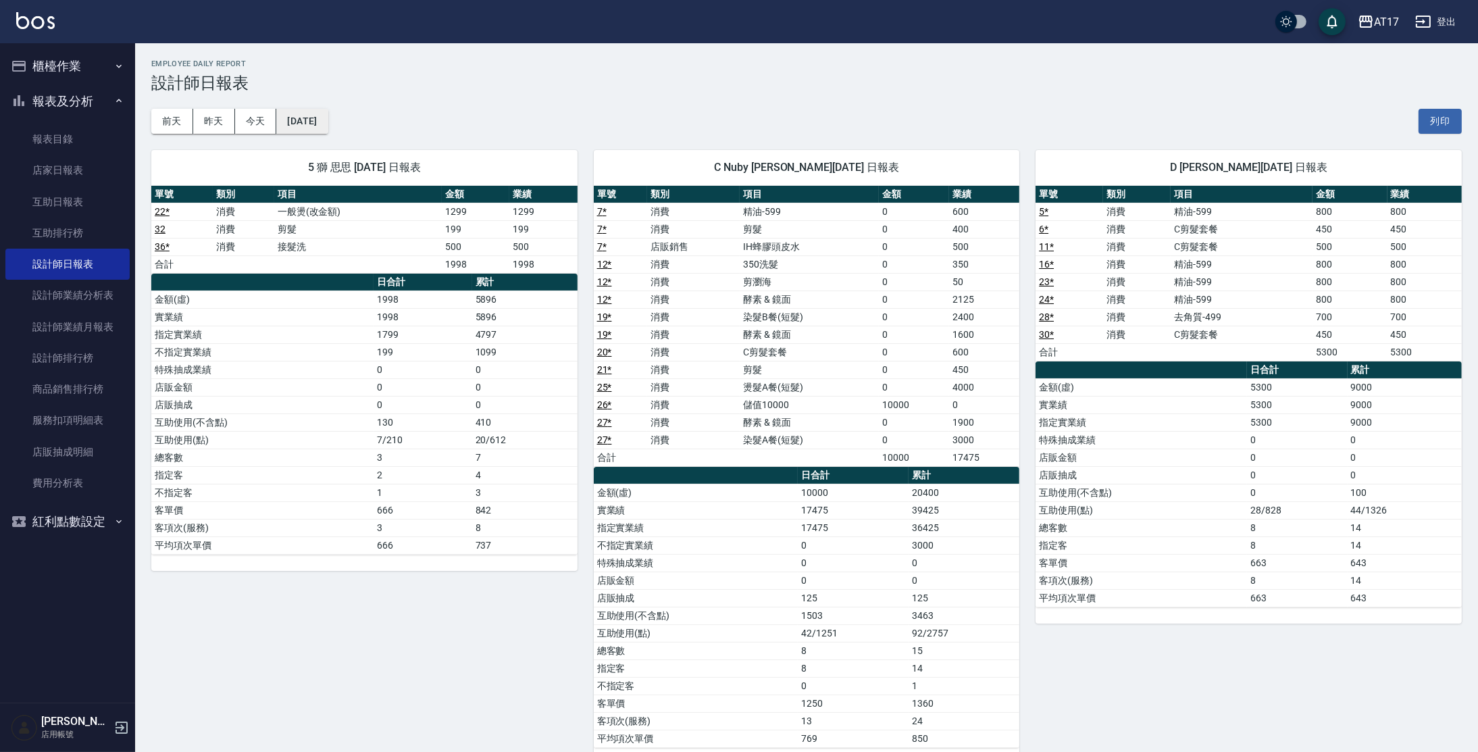
click at [328, 129] on button "[DATE]" at bounding box center [301, 121] width 51 height 25
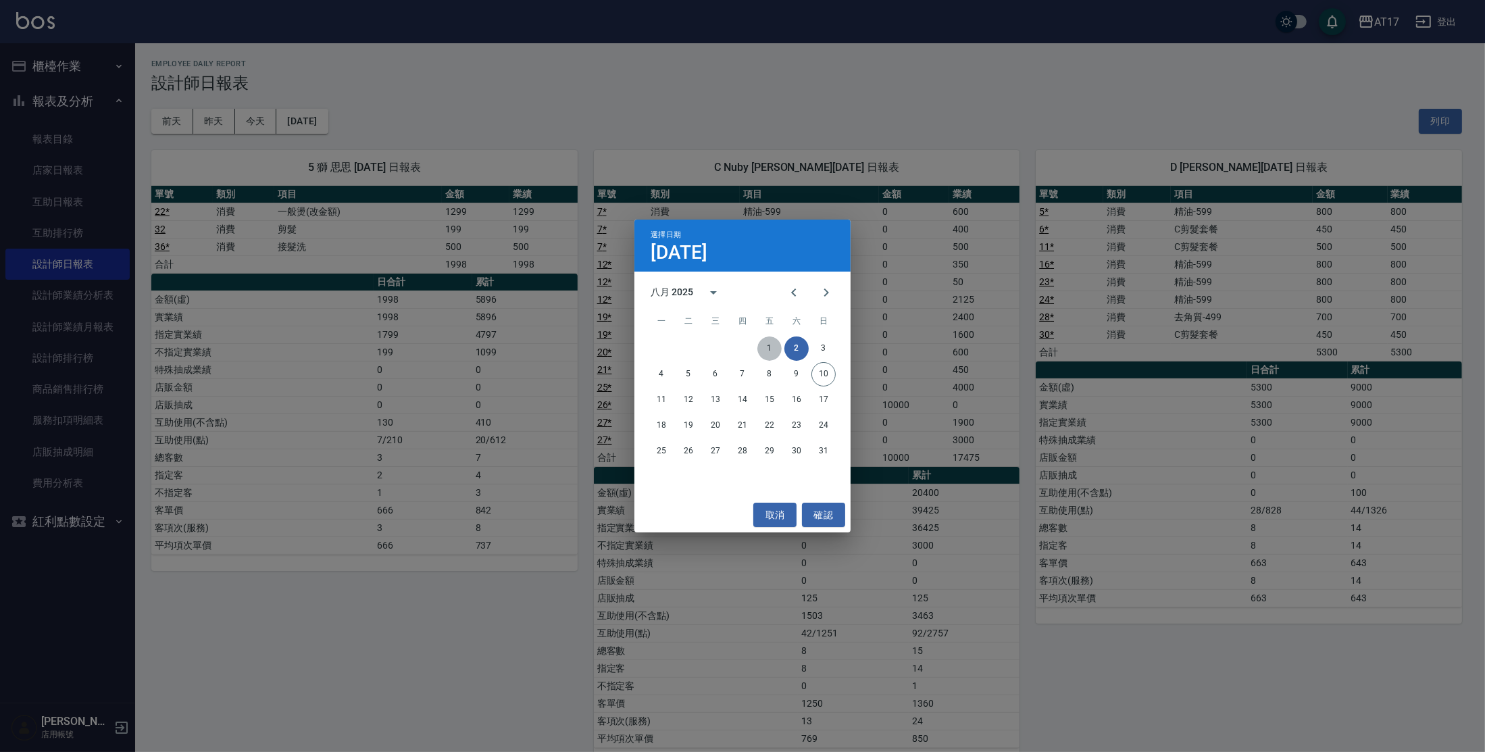
click at [767, 352] on button "1" at bounding box center [769, 348] width 24 height 24
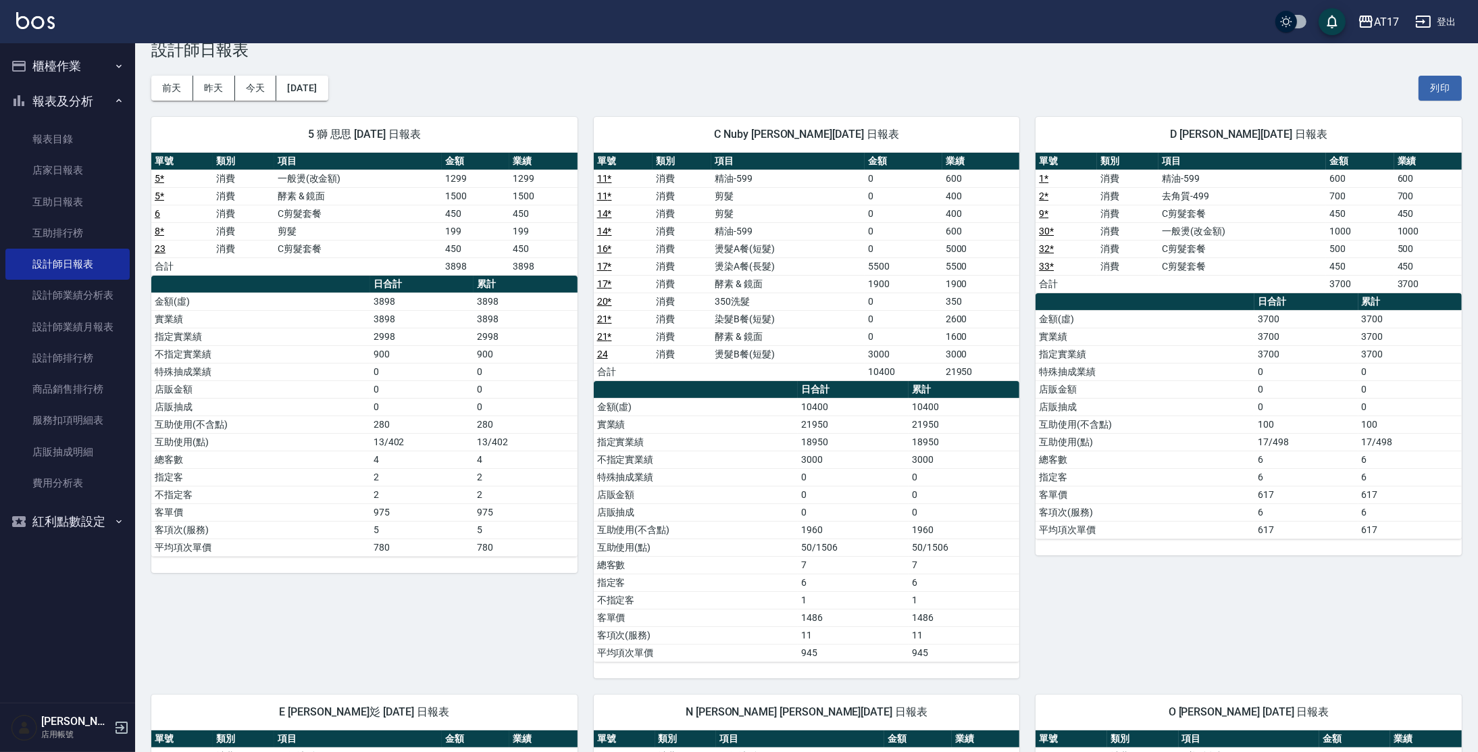
scroll to position [34, 0]
click at [49, 351] on link "設計師排行榜" at bounding box center [67, 358] width 124 height 31
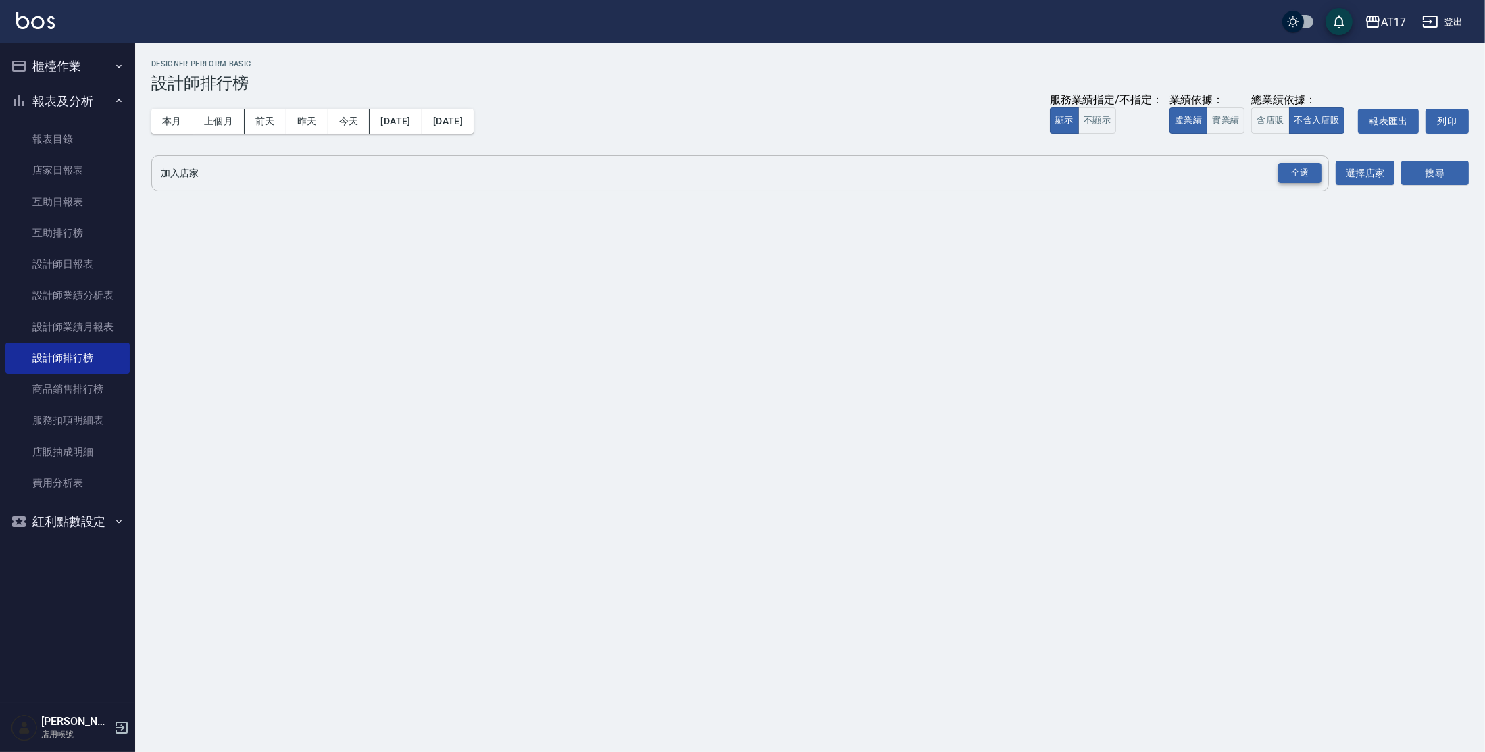
click at [1294, 178] on div "全選" at bounding box center [1299, 173] width 43 height 21
click at [1428, 174] on button "搜尋" at bounding box center [1435, 173] width 68 height 25
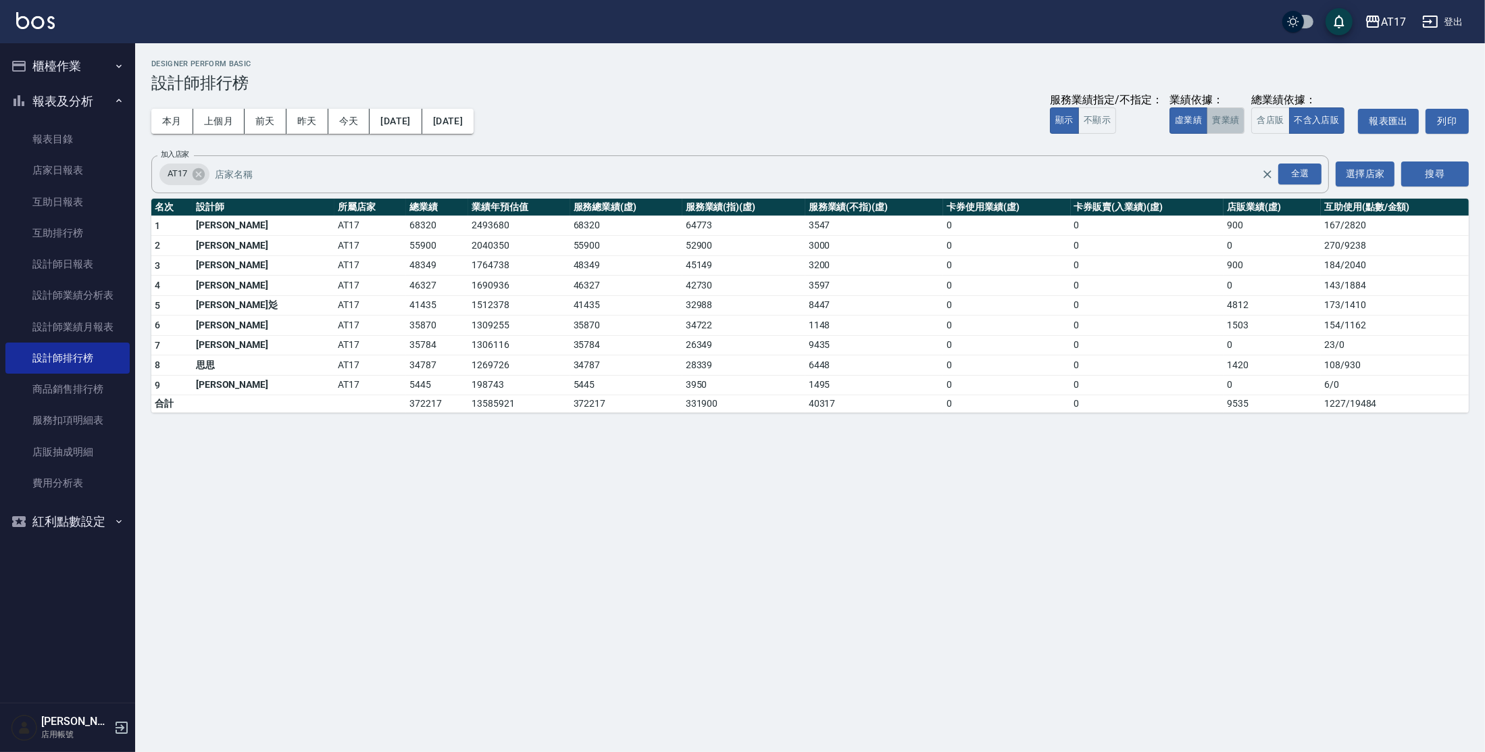
click at [1215, 128] on button "實業績" at bounding box center [1226, 120] width 38 height 26
click at [455, 487] on div "AT17 [DATE] - [DATE] 設計師排行榜 列印時間： [DATE][PHONE_NUMBER]:32 Designer Perform Basi…" at bounding box center [742, 376] width 1485 height 752
click at [46, 24] on img at bounding box center [35, 20] width 39 height 17
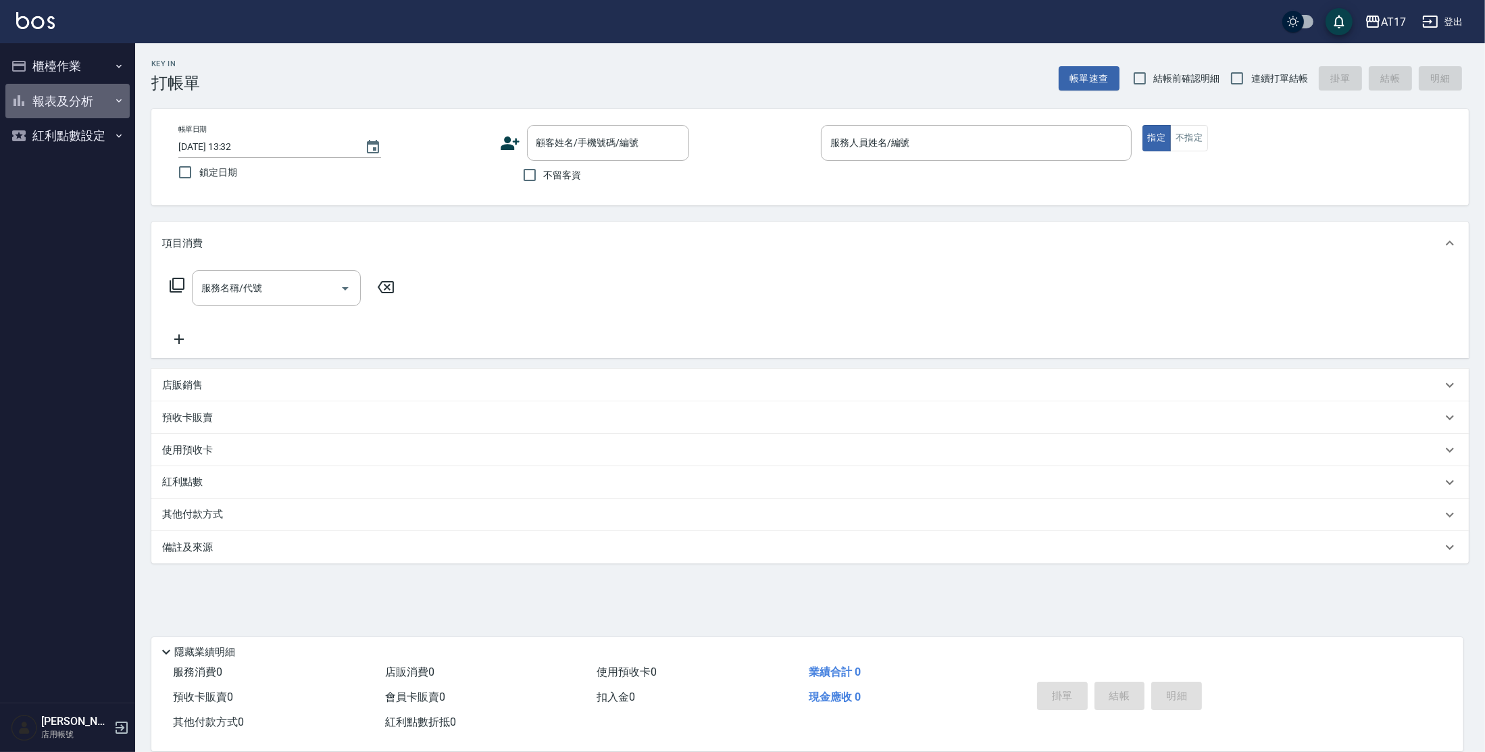
click at [74, 103] on button "報表及分析" at bounding box center [67, 101] width 124 height 35
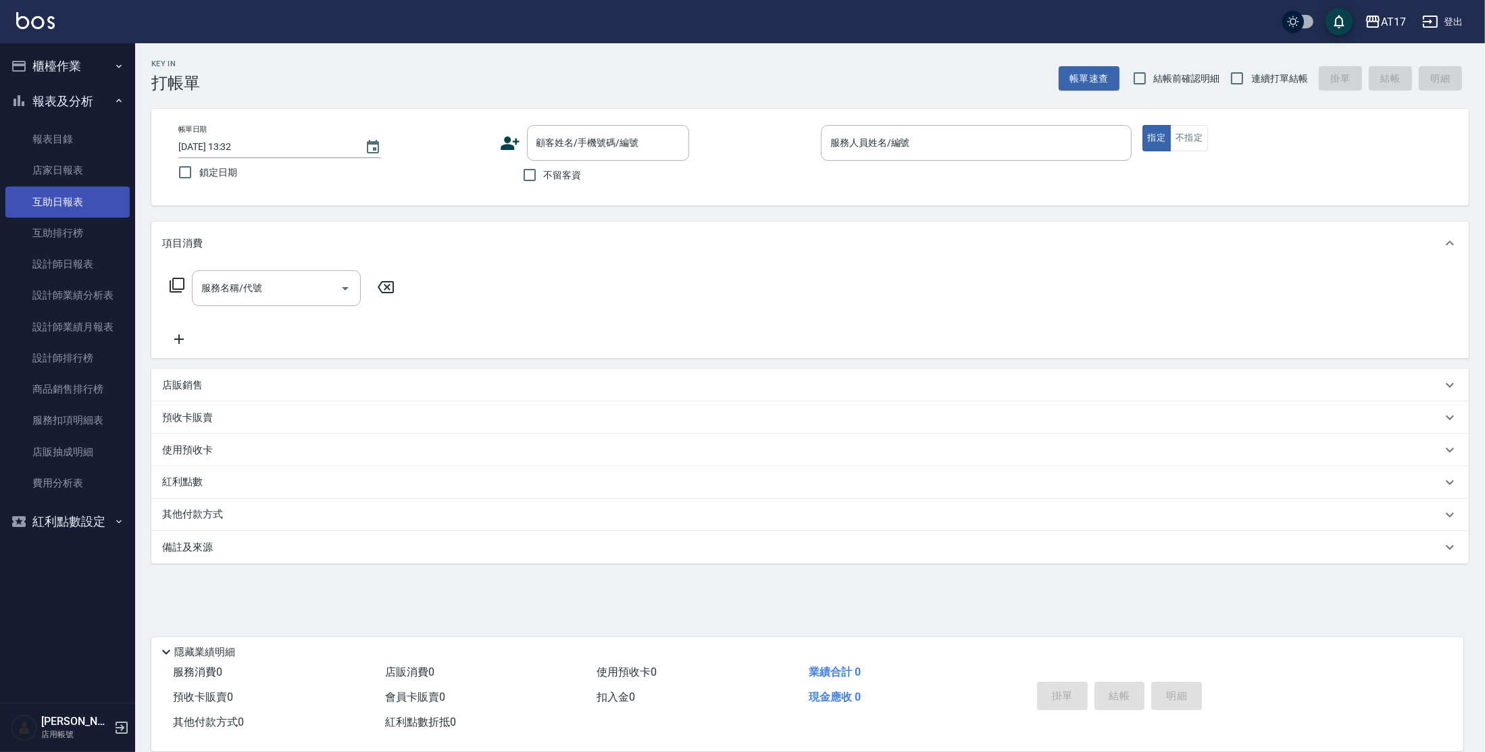
click at [70, 211] on link "互助日報表" at bounding box center [67, 201] width 124 height 31
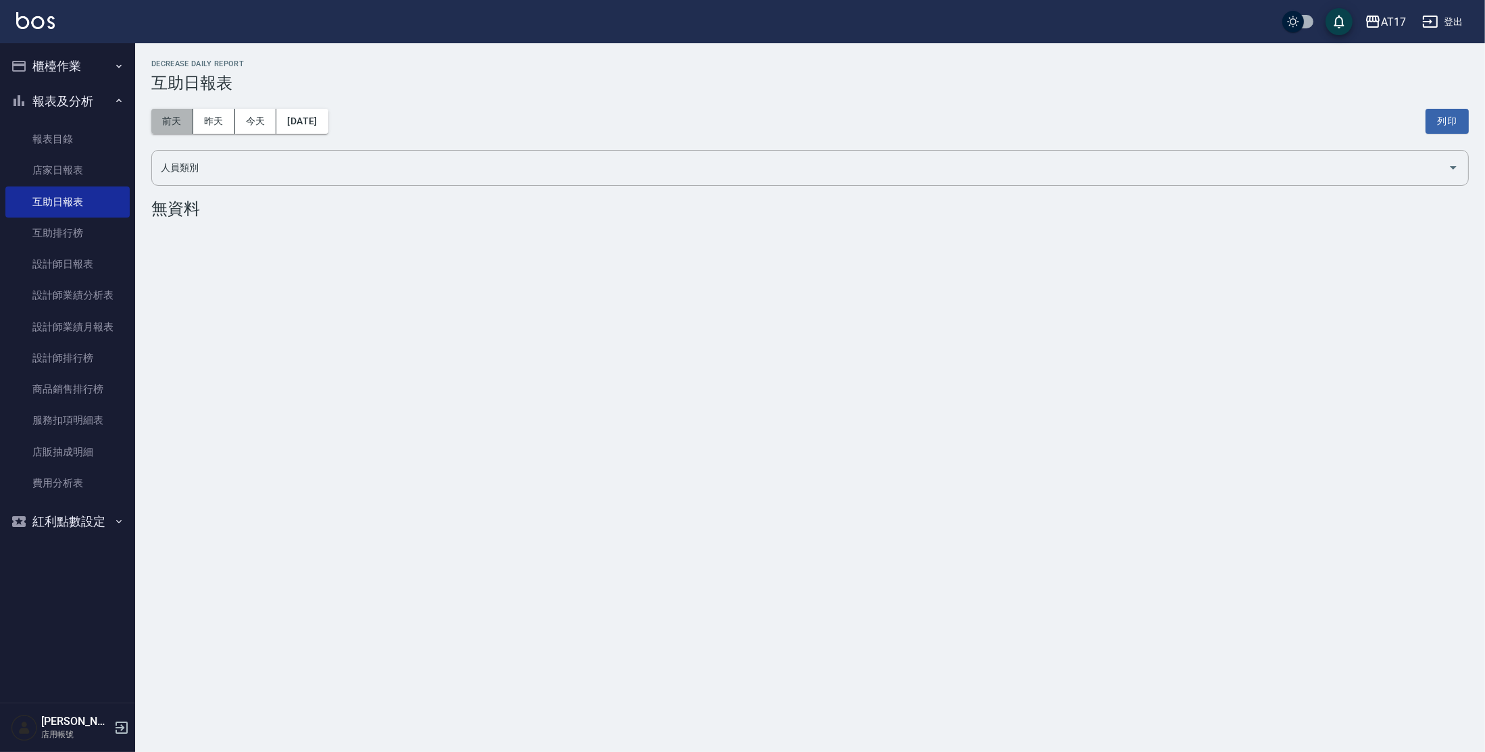
click at [180, 124] on button "前天" at bounding box center [172, 121] width 42 height 25
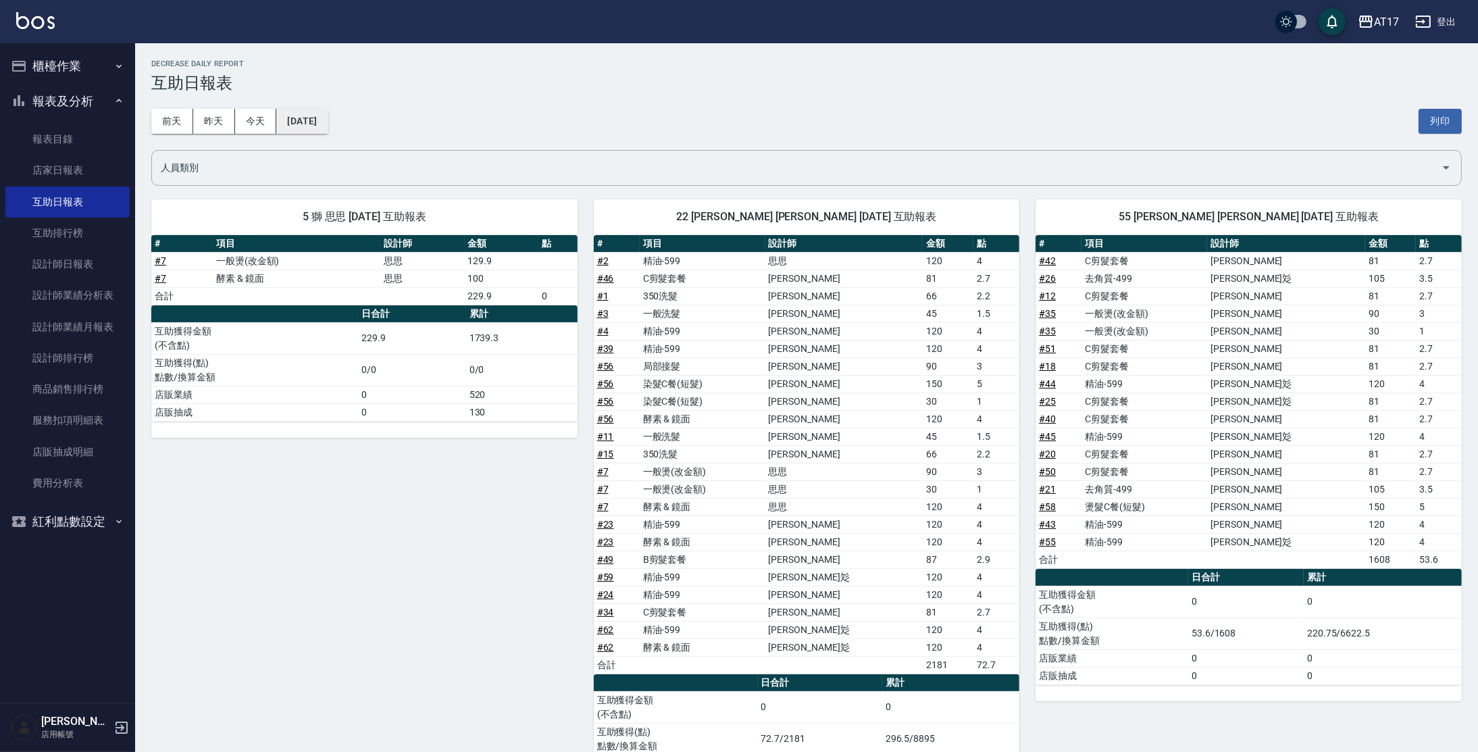
click at [313, 125] on button "[DATE]" at bounding box center [301, 121] width 51 height 25
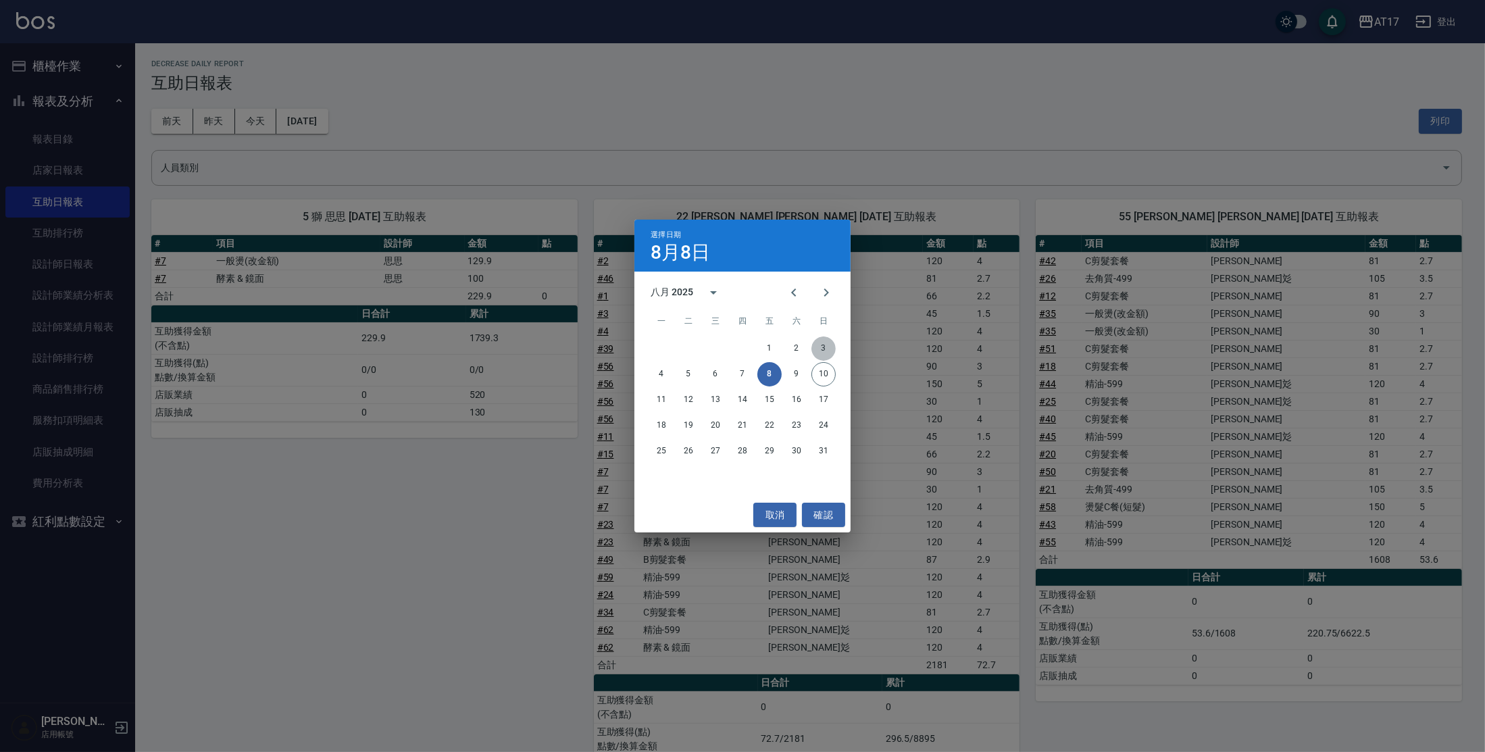
click at [814, 351] on button "3" at bounding box center [823, 348] width 24 height 24
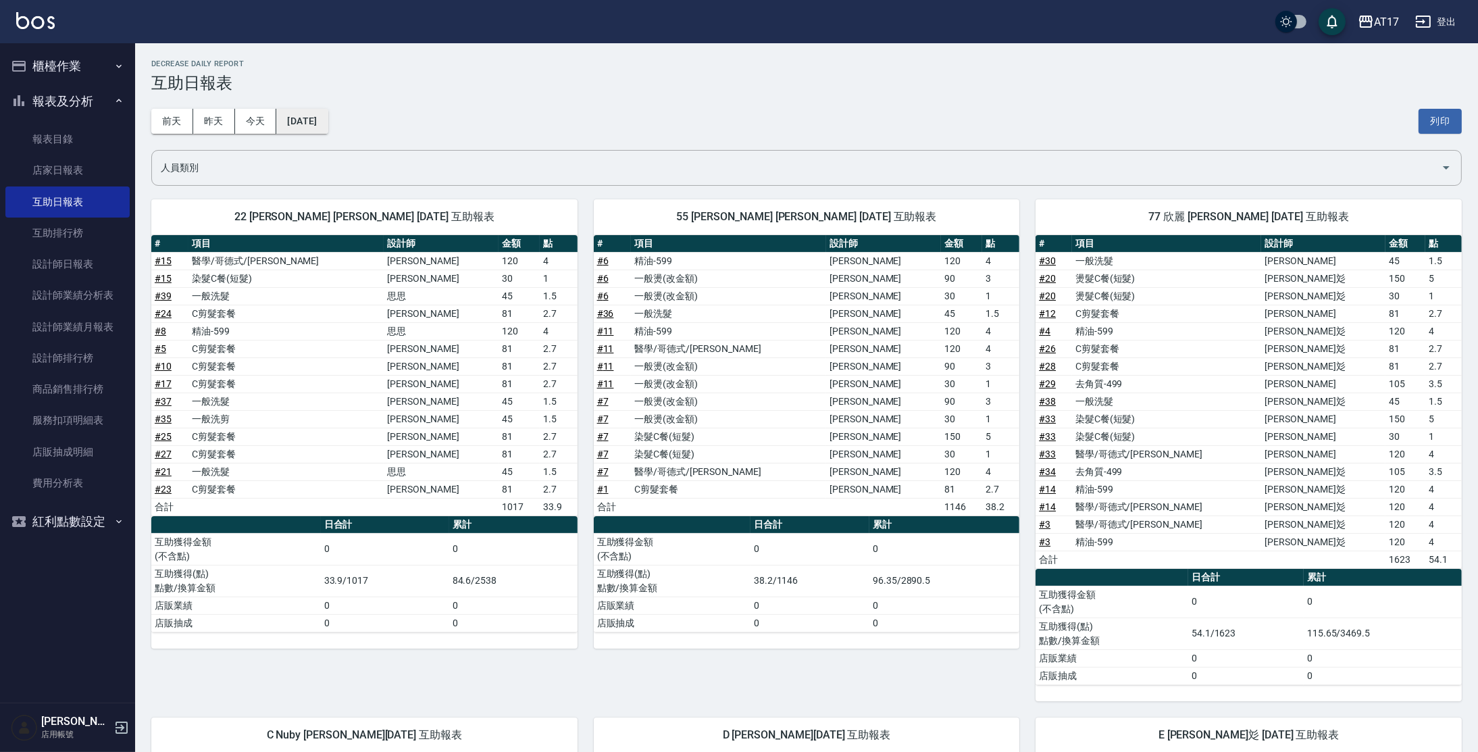
click at [315, 122] on button "[DATE]" at bounding box center [301, 121] width 51 height 25
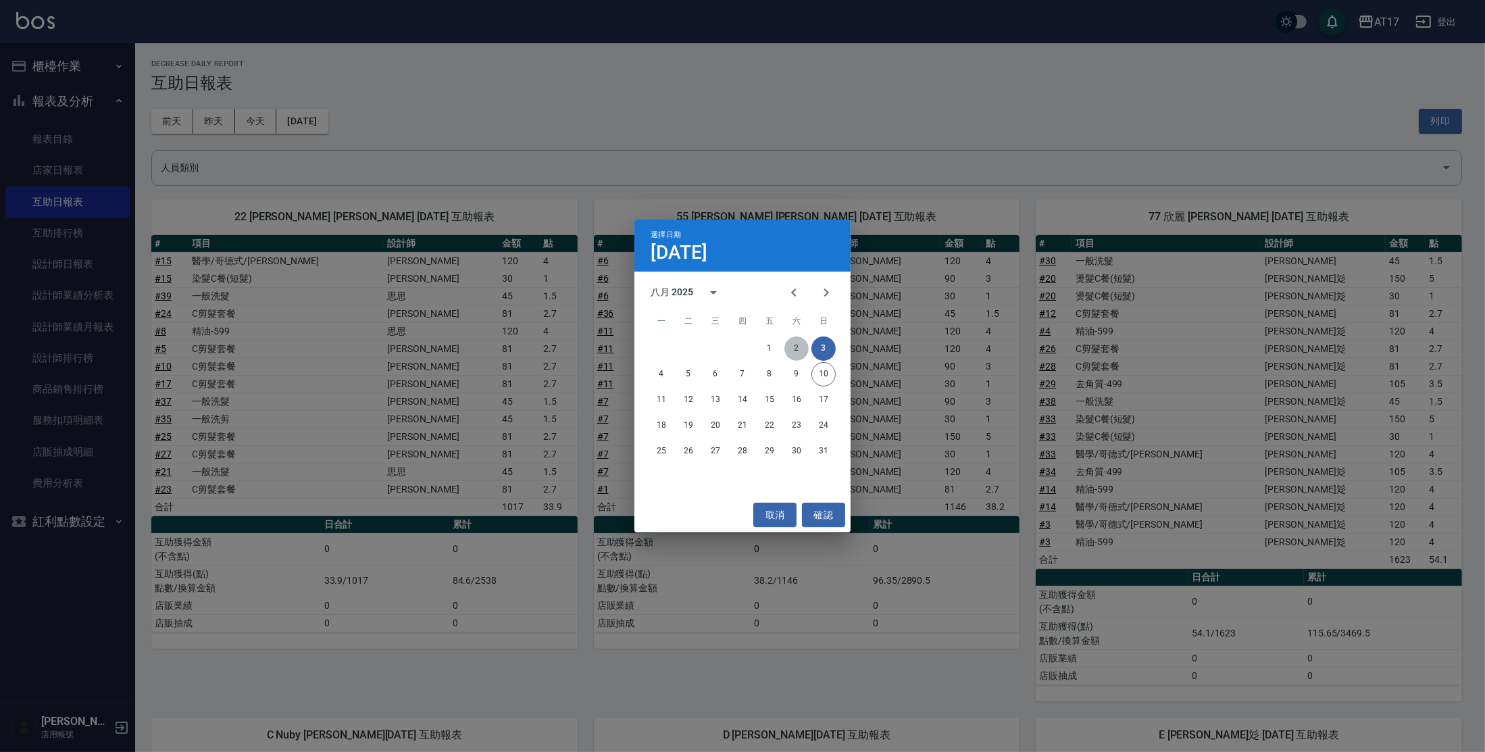
click at [805, 353] on button "2" at bounding box center [796, 348] width 24 height 24
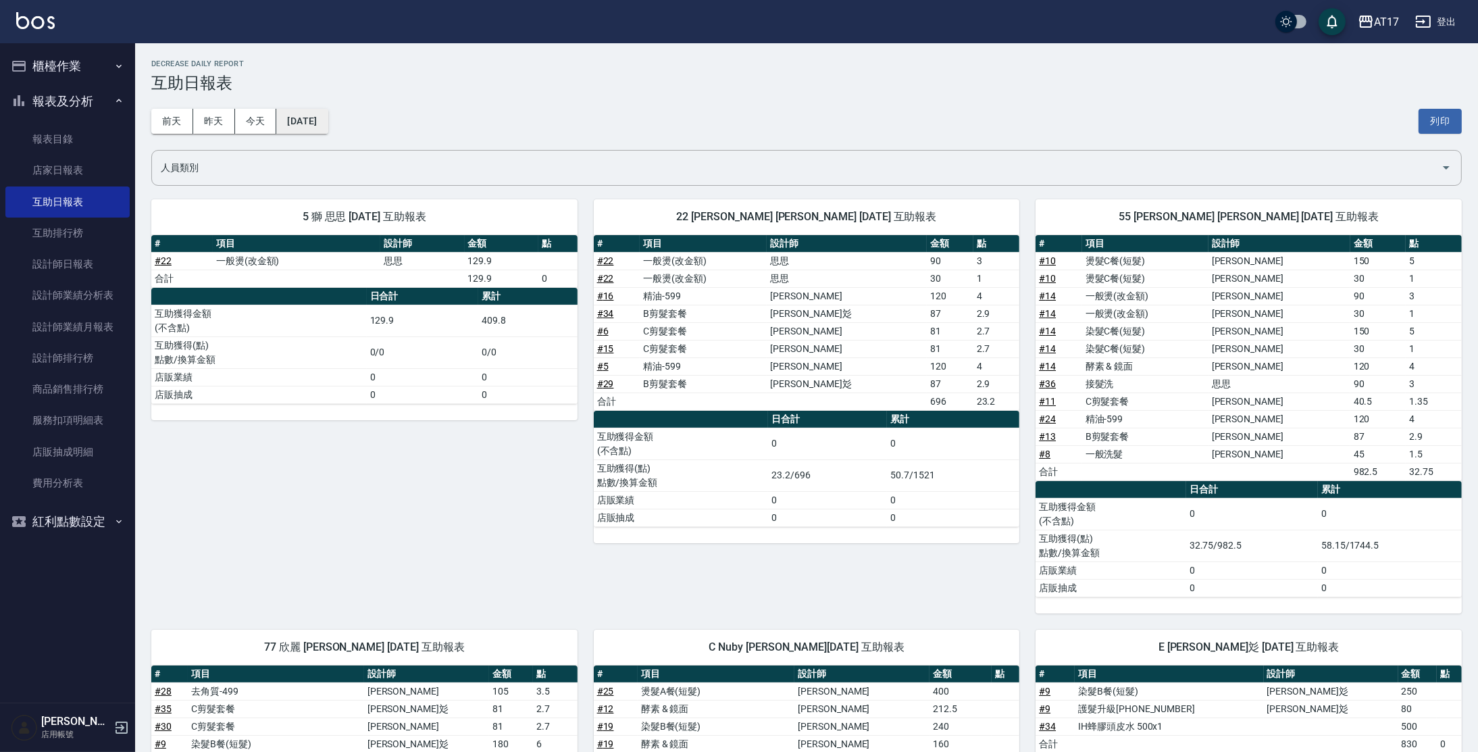
click at [328, 120] on button "[DATE]" at bounding box center [301, 121] width 51 height 25
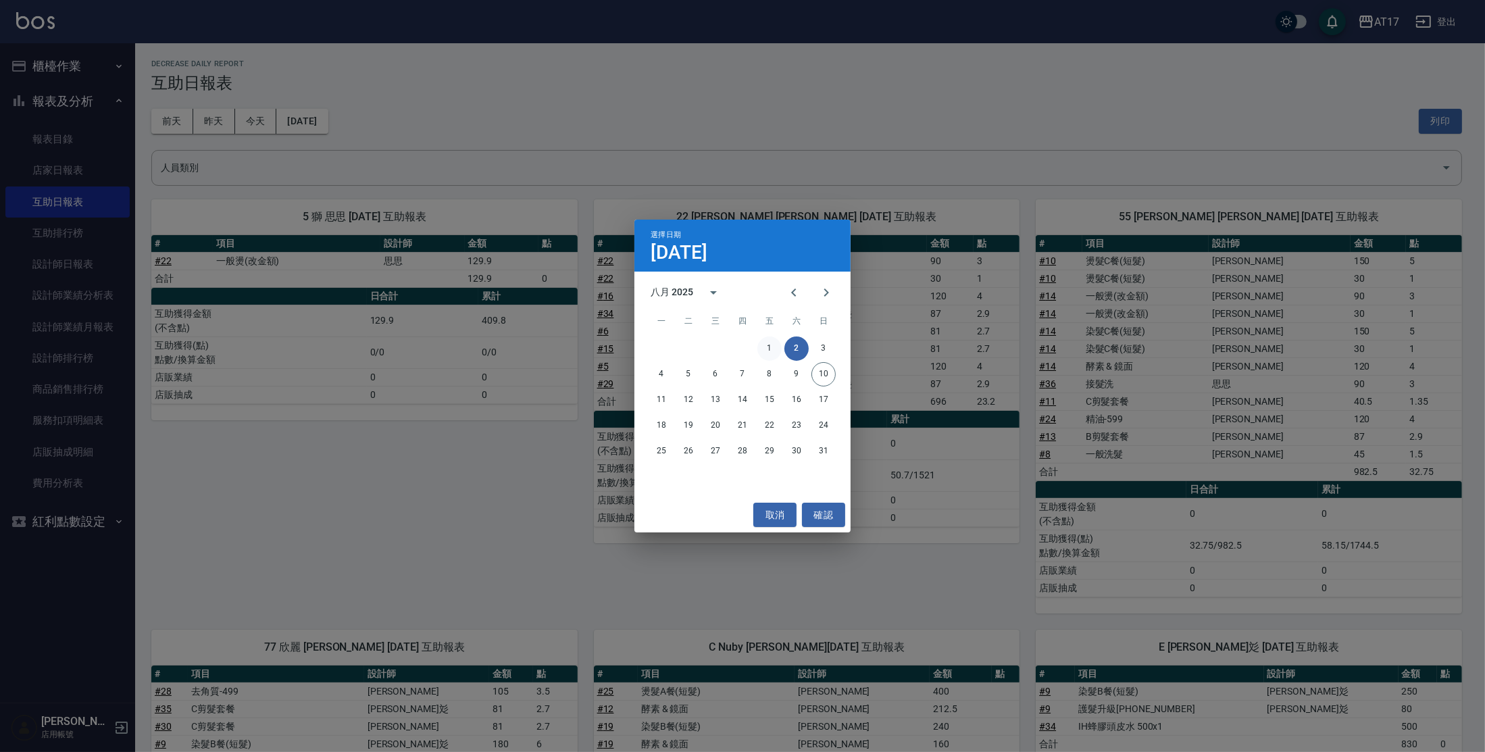
click at [763, 355] on button "1" at bounding box center [769, 348] width 24 height 24
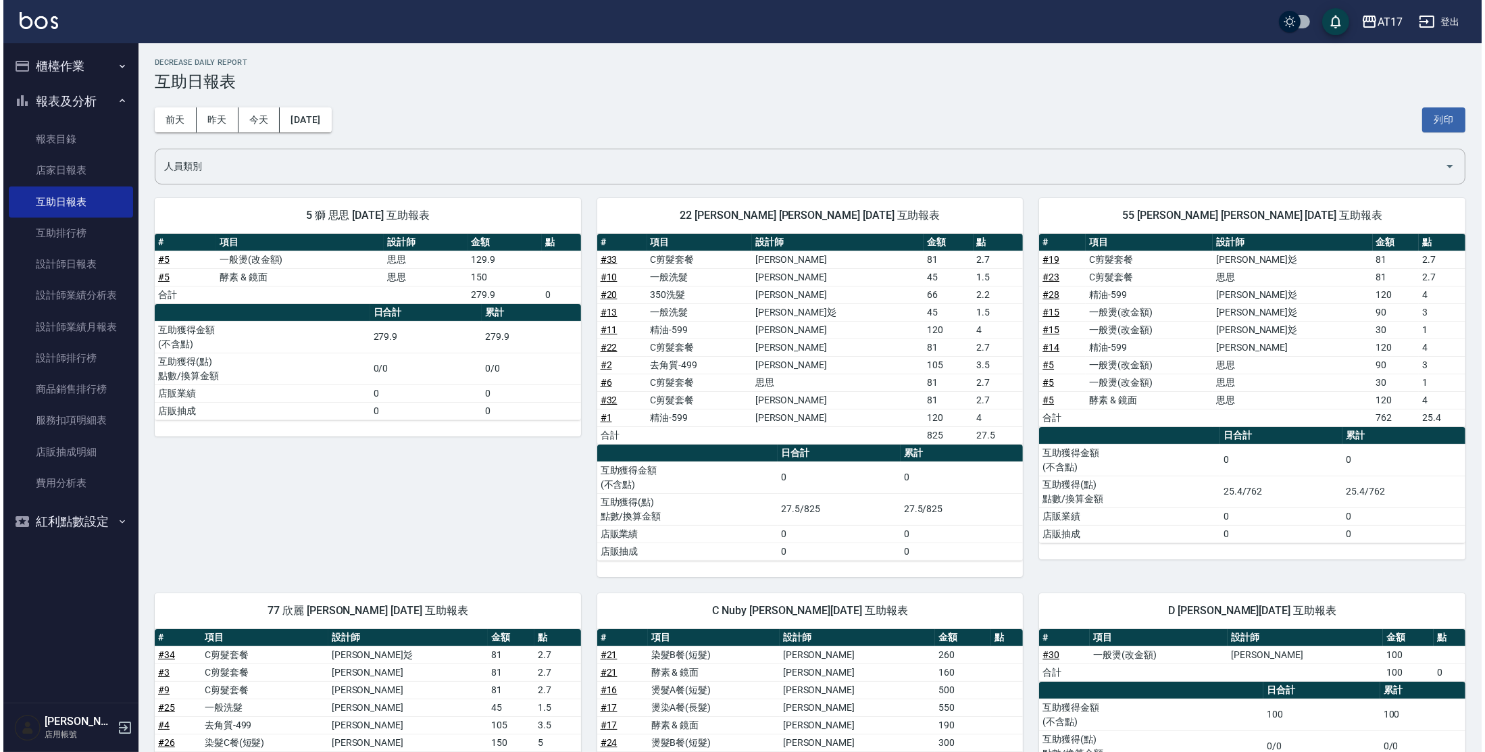
scroll to position [2, 0]
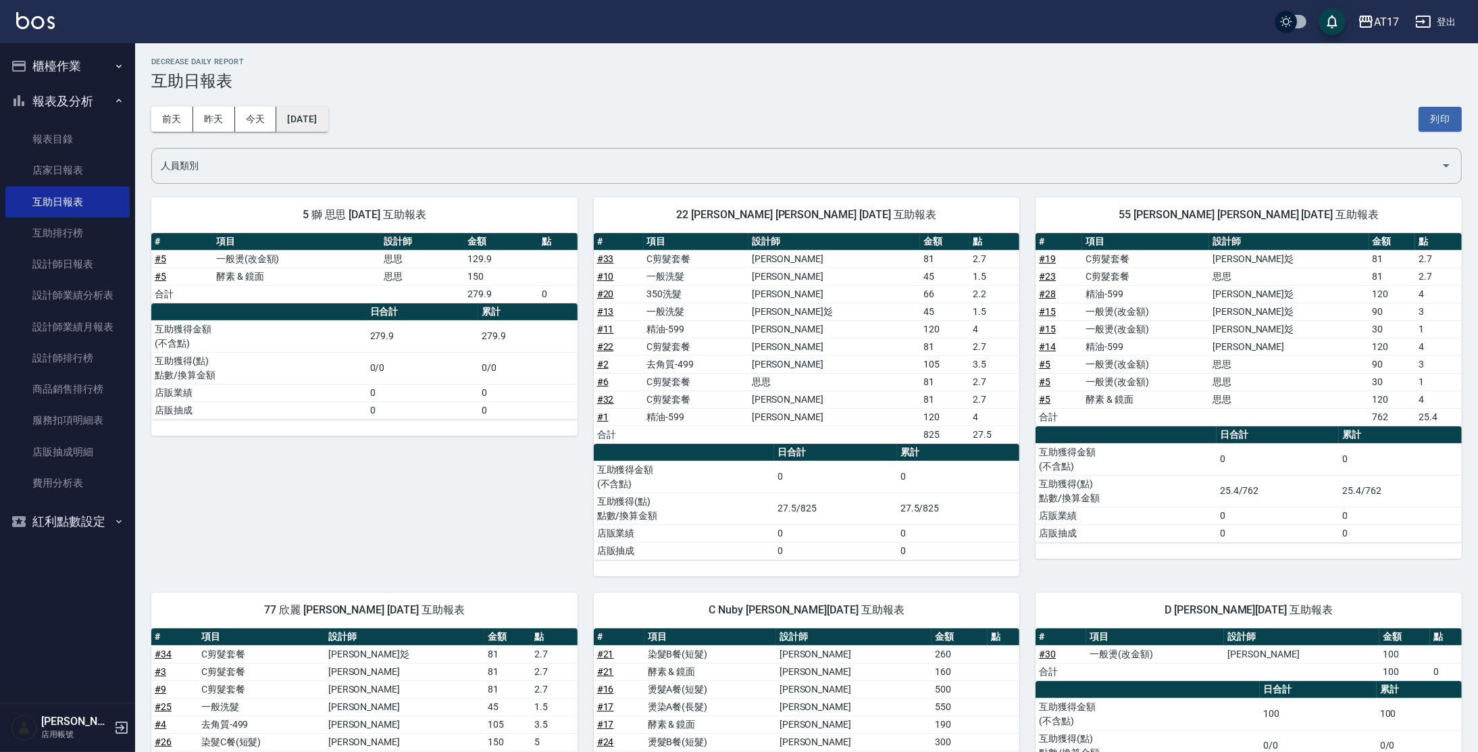
click at [324, 108] on button "[DATE]" at bounding box center [301, 119] width 51 height 25
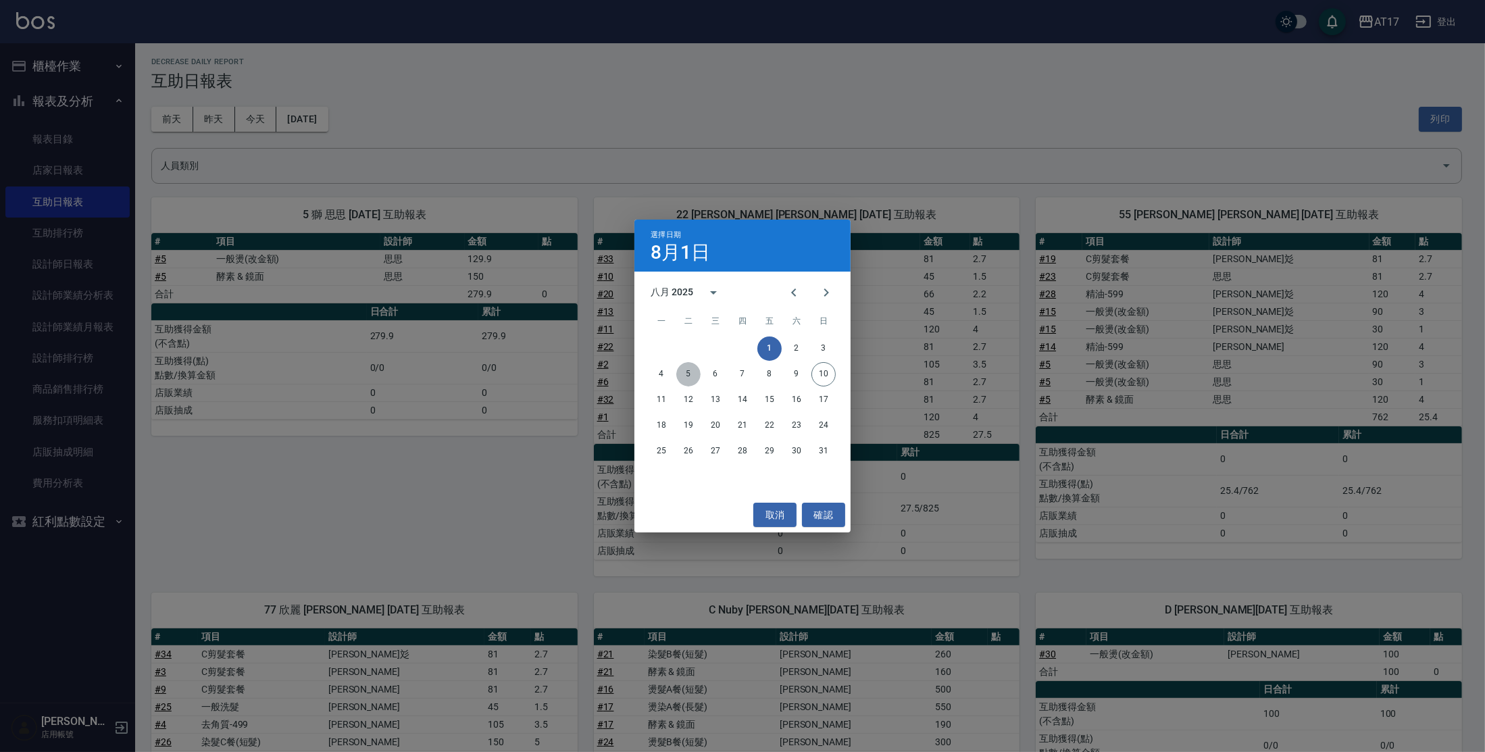
click at [697, 378] on button "5" at bounding box center [688, 374] width 24 height 24
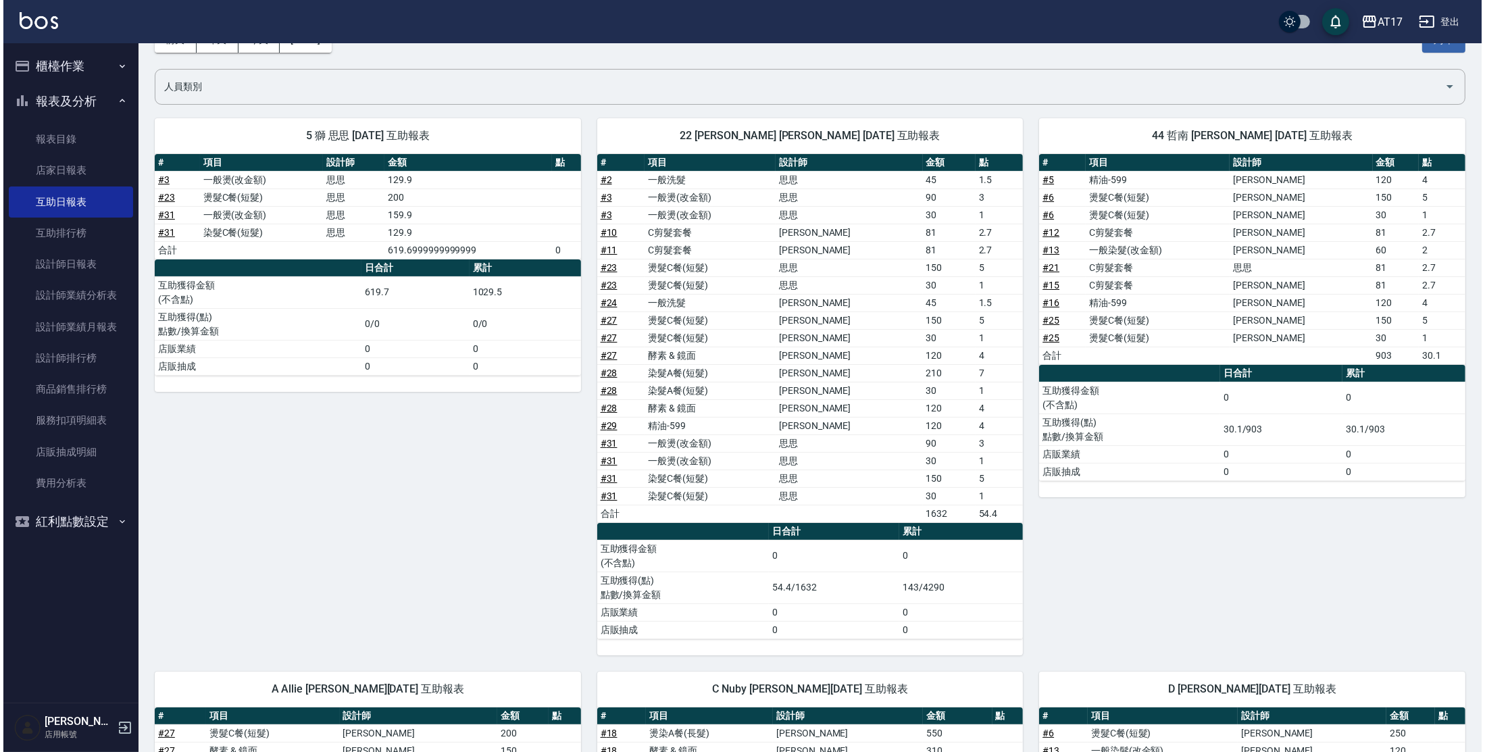
scroll to position [72, 0]
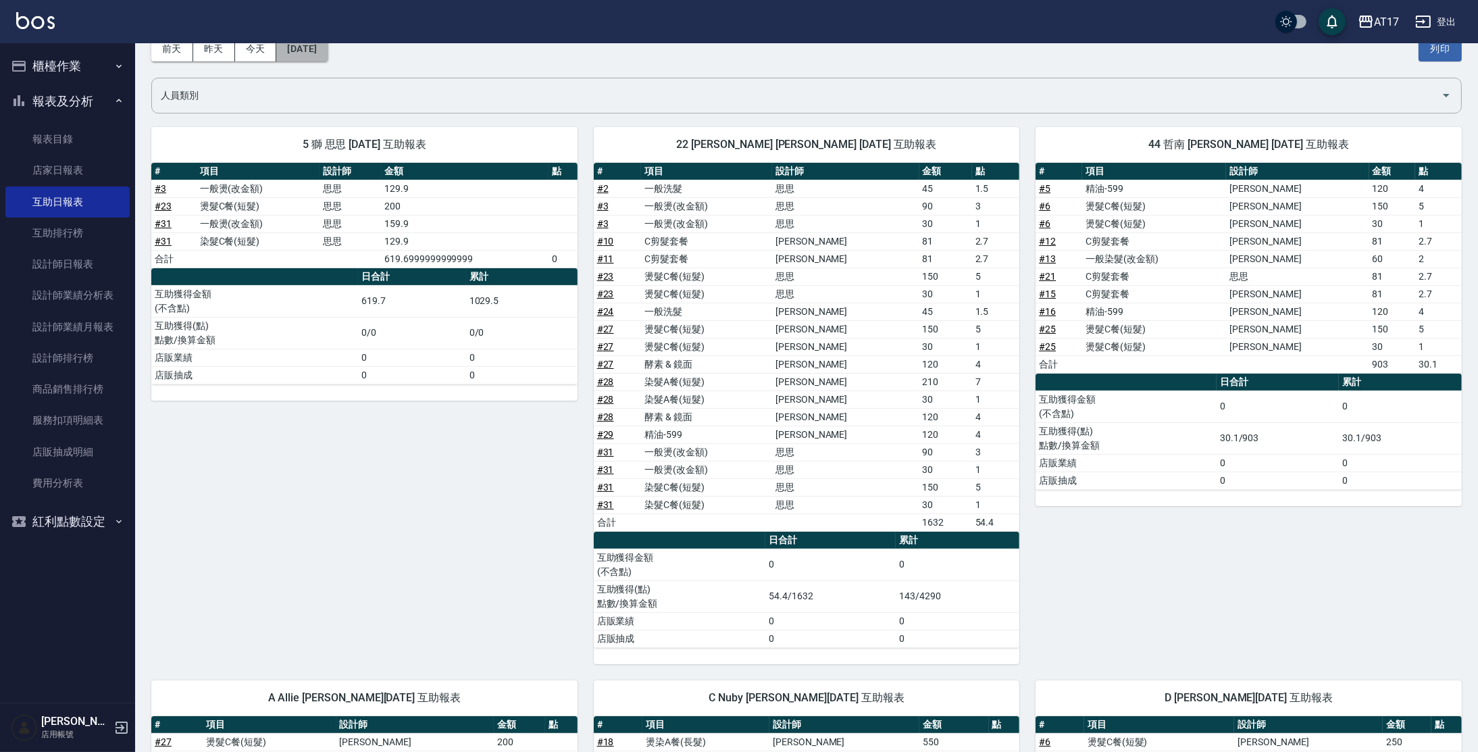
click at [327, 46] on button "[DATE]" at bounding box center [301, 48] width 51 height 25
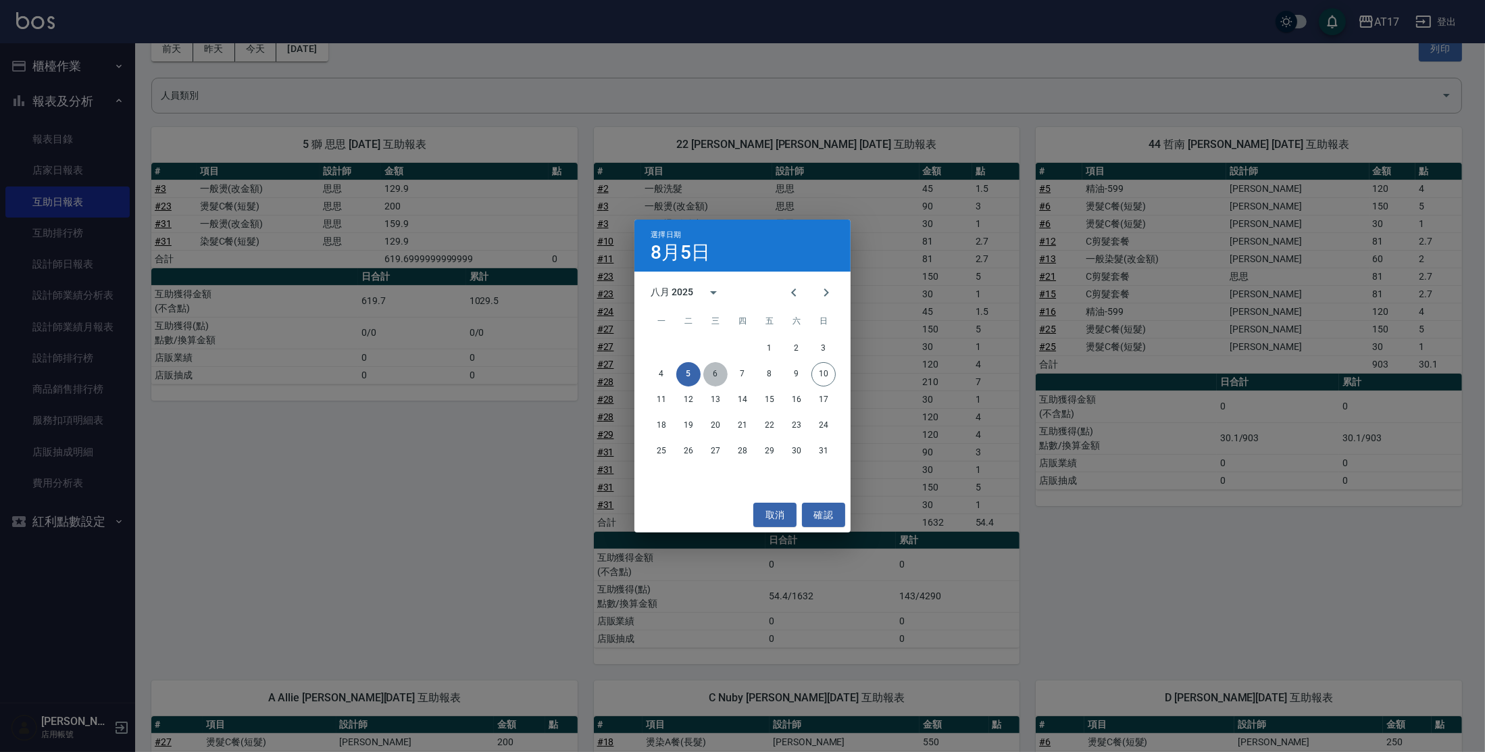
click at [705, 372] on button "6" at bounding box center [715, 374] width 24 height 24
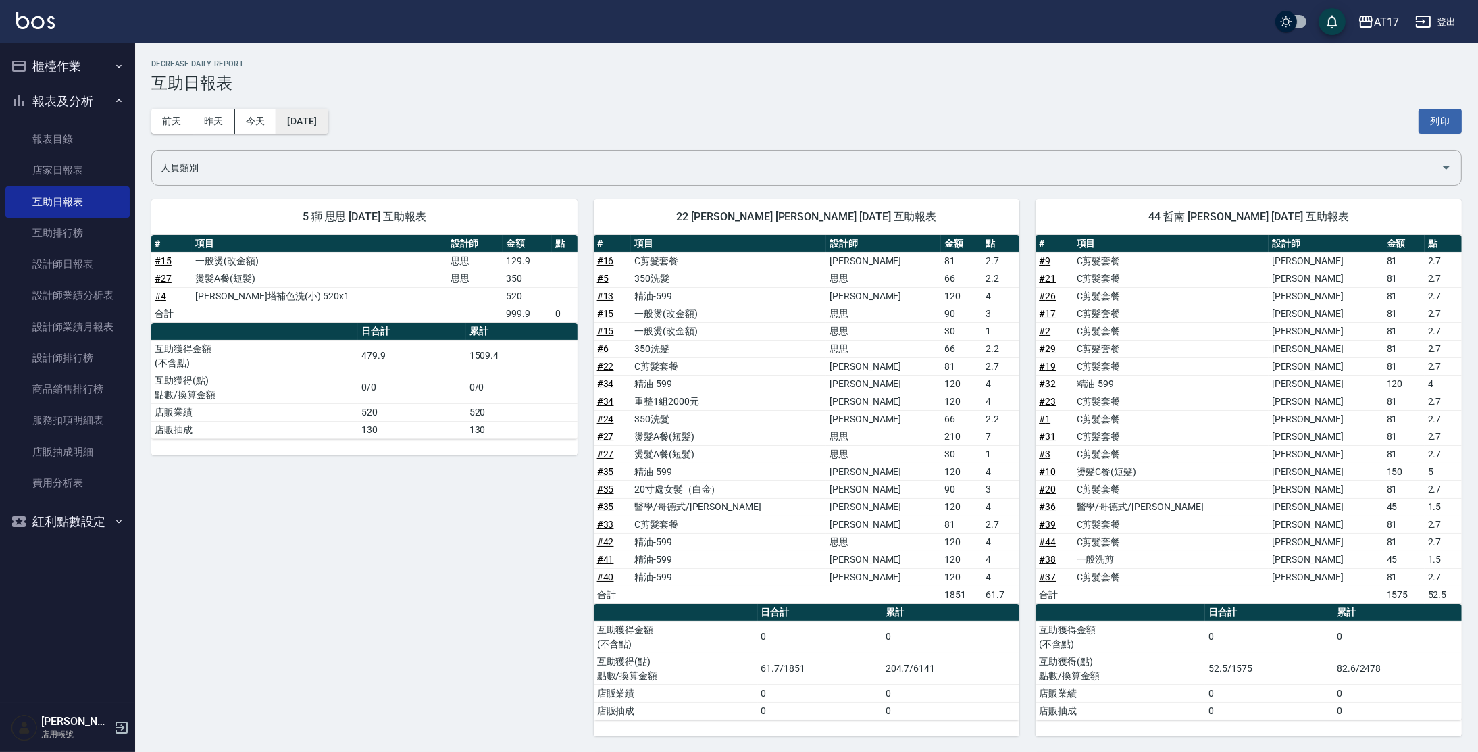
click at [320, 122] on button "[DATE]" at bounding box center [301, 121] width 51 height 25
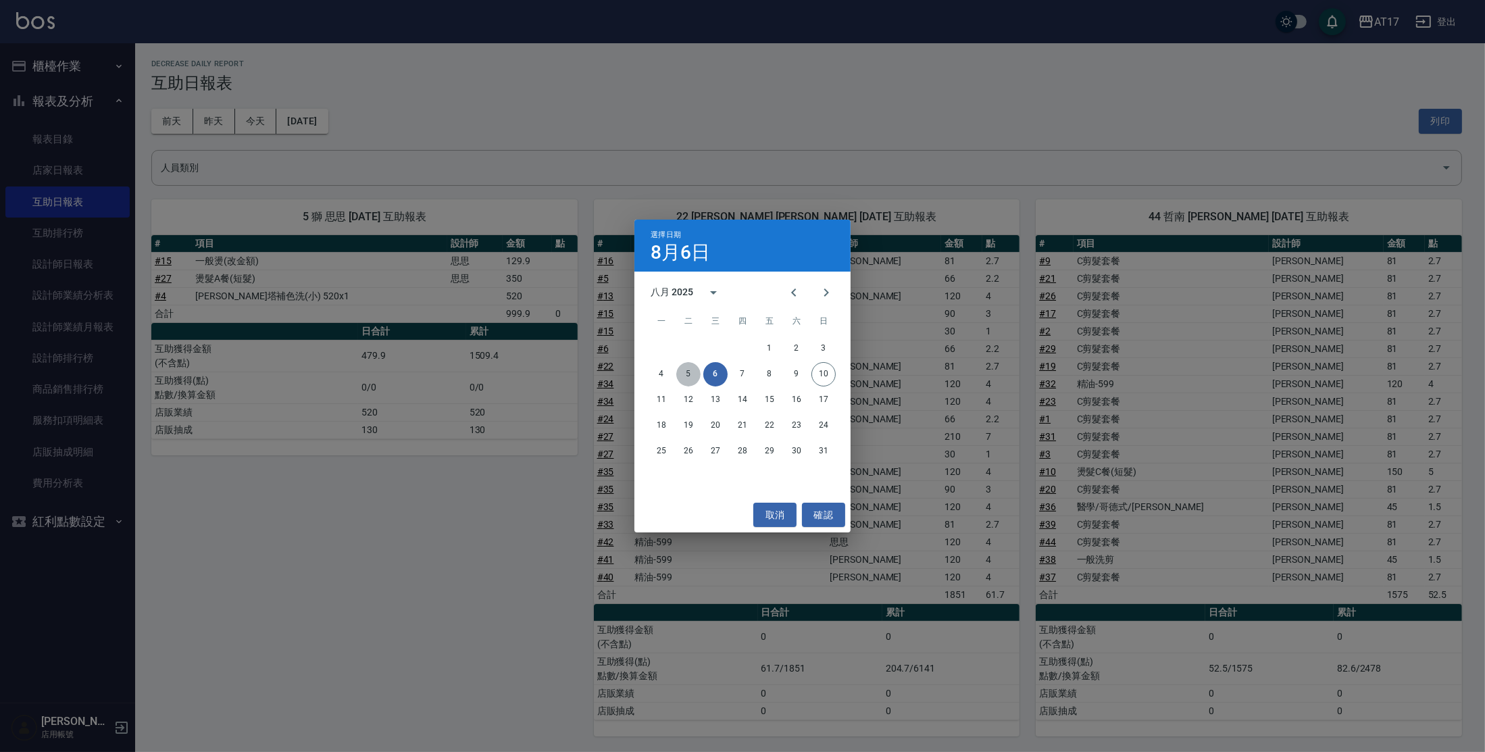
click at [692, 374] on button "5" at bounding box center [688, 374] width 24 height 24
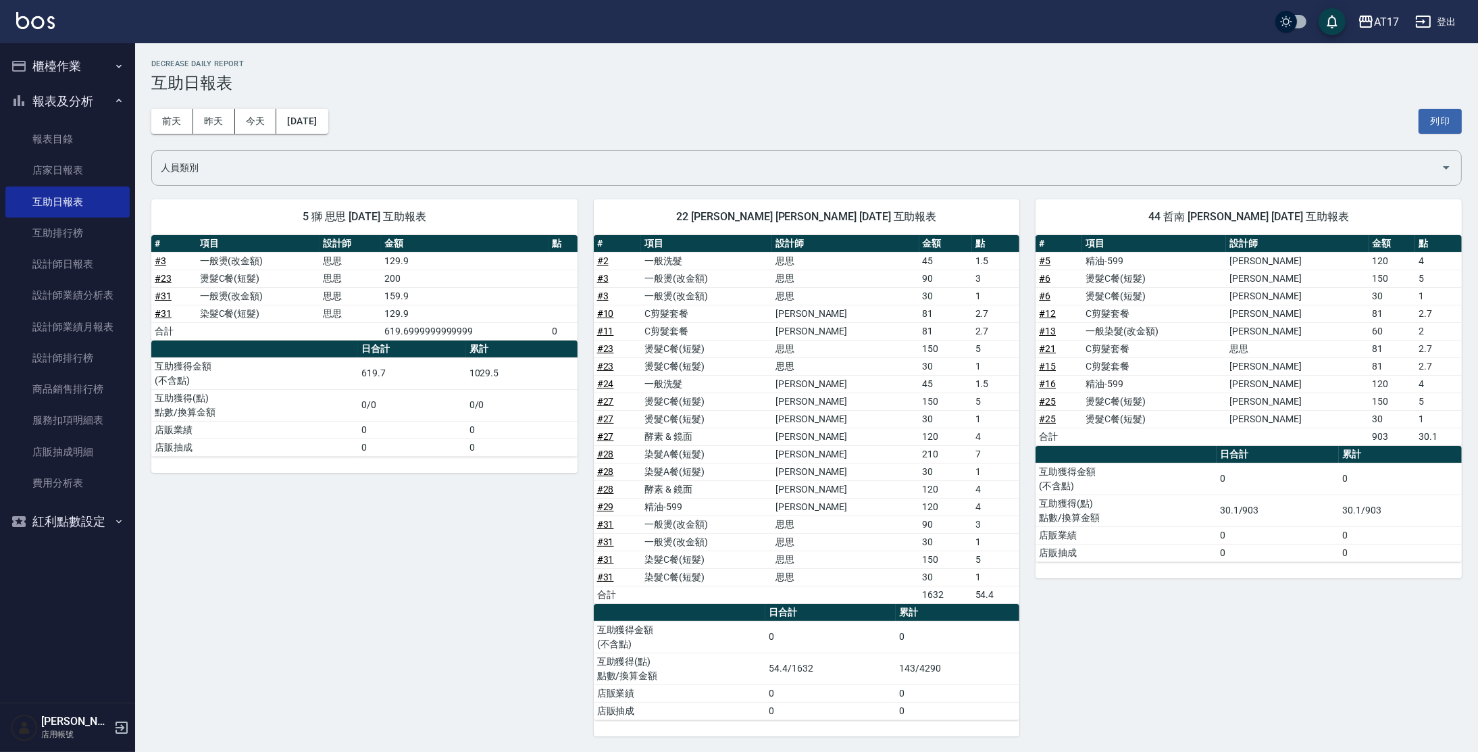
click at [83, 105] on button "報表及分析" at bounding box center [67, 101] width 124 height 35
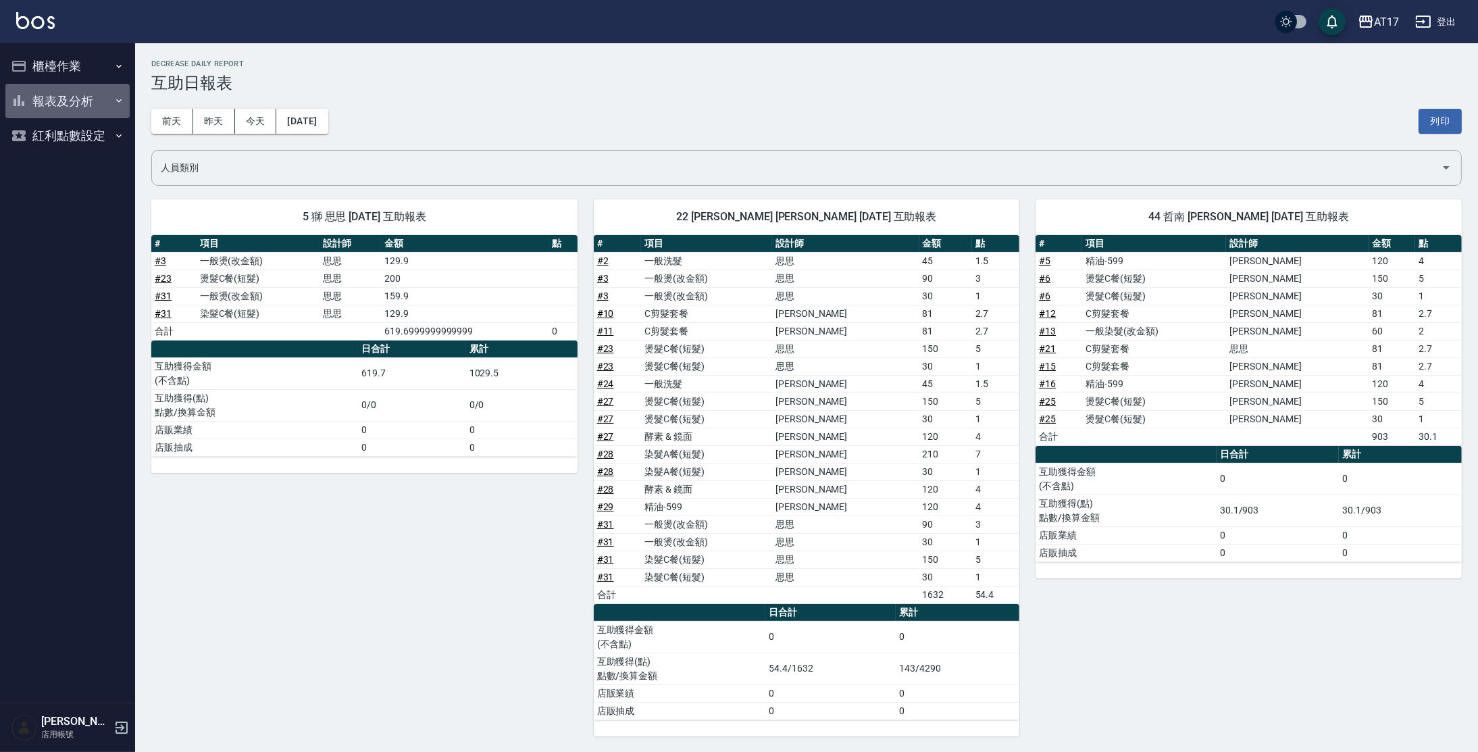
click at [88, 94] on button "報表及分析" at bounding box center [67, 101] width 124 height 35
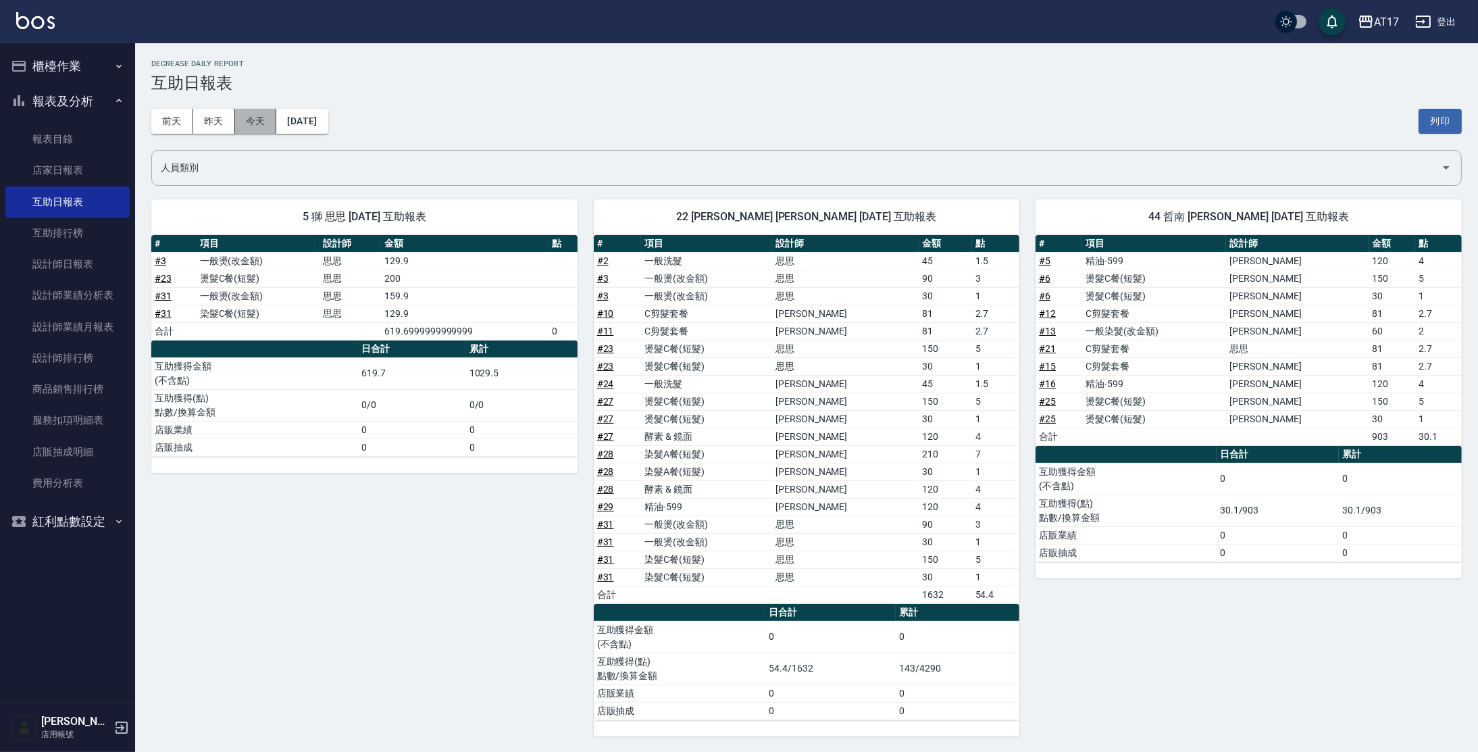
click at [261, 131] on button "今天" at bounding box center [256, 121] width 42 height 25
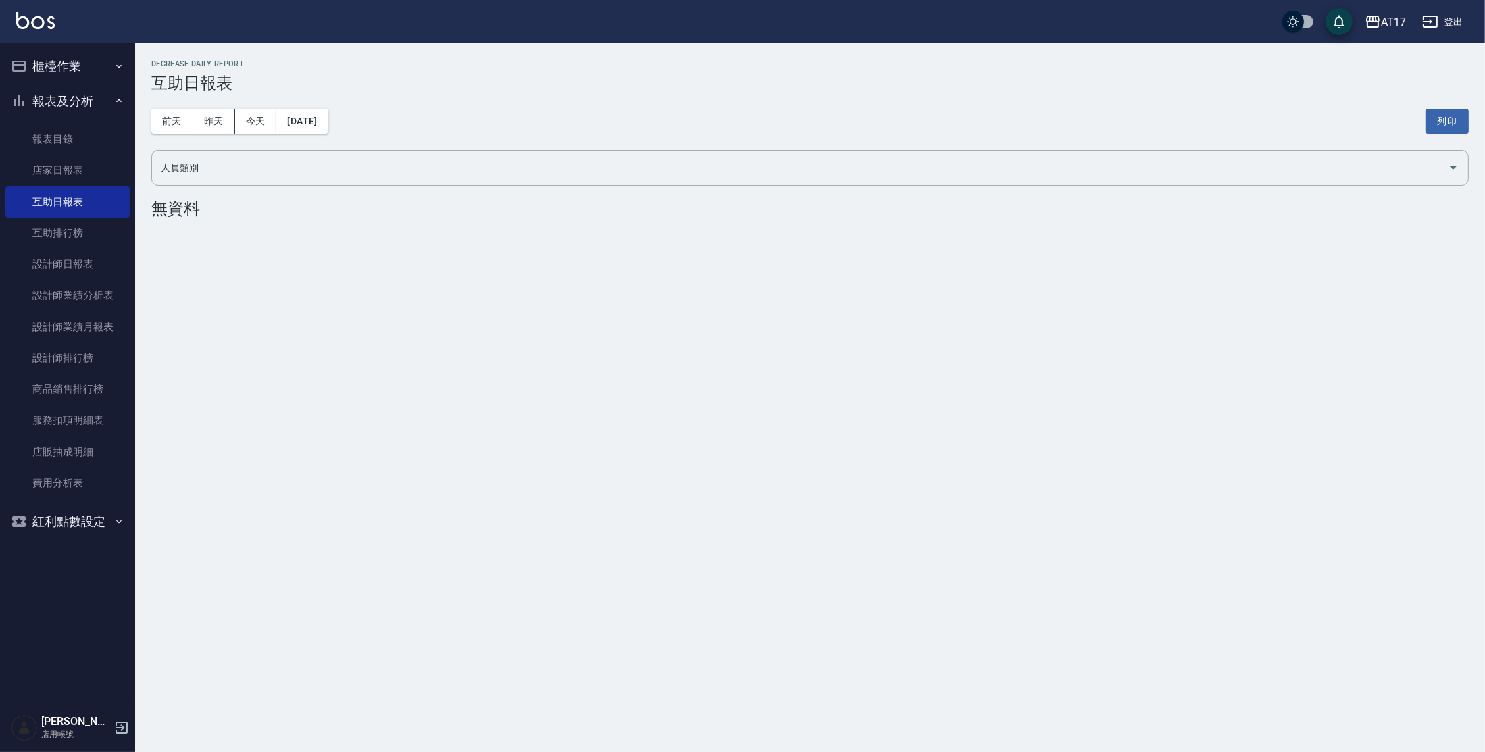
click at [109, 106] on button "報表及分析" at bounding box center [67, 101] width 124 height 35
